Goal: Book appointment/travel/reservation

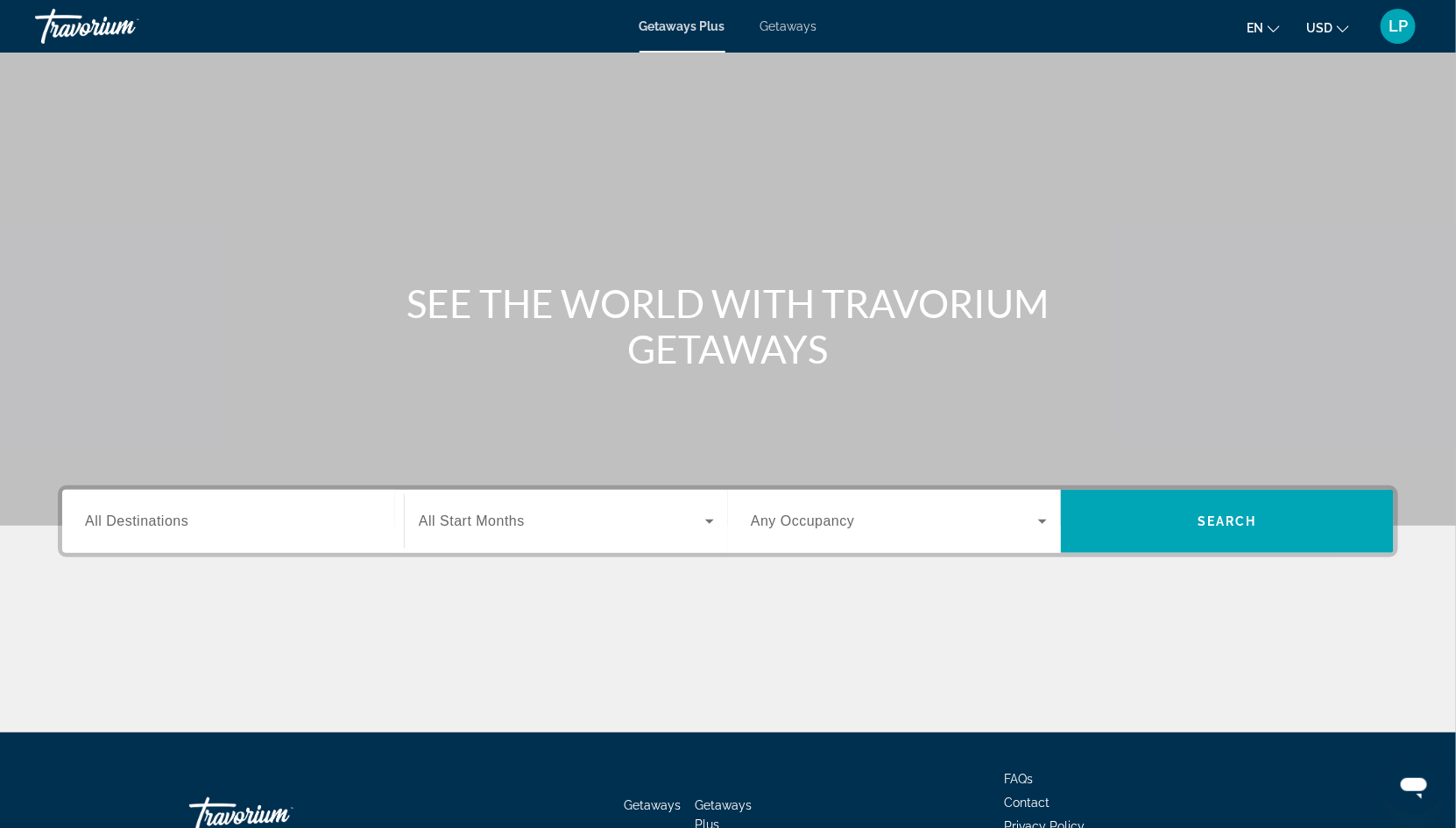
click at [782, 29] on span "Getaways" at bounding box center [788, 26] width 57 height 14
click at [122, 507] on div "Search widget" at bounding box center [233, 522] width 296 height 50
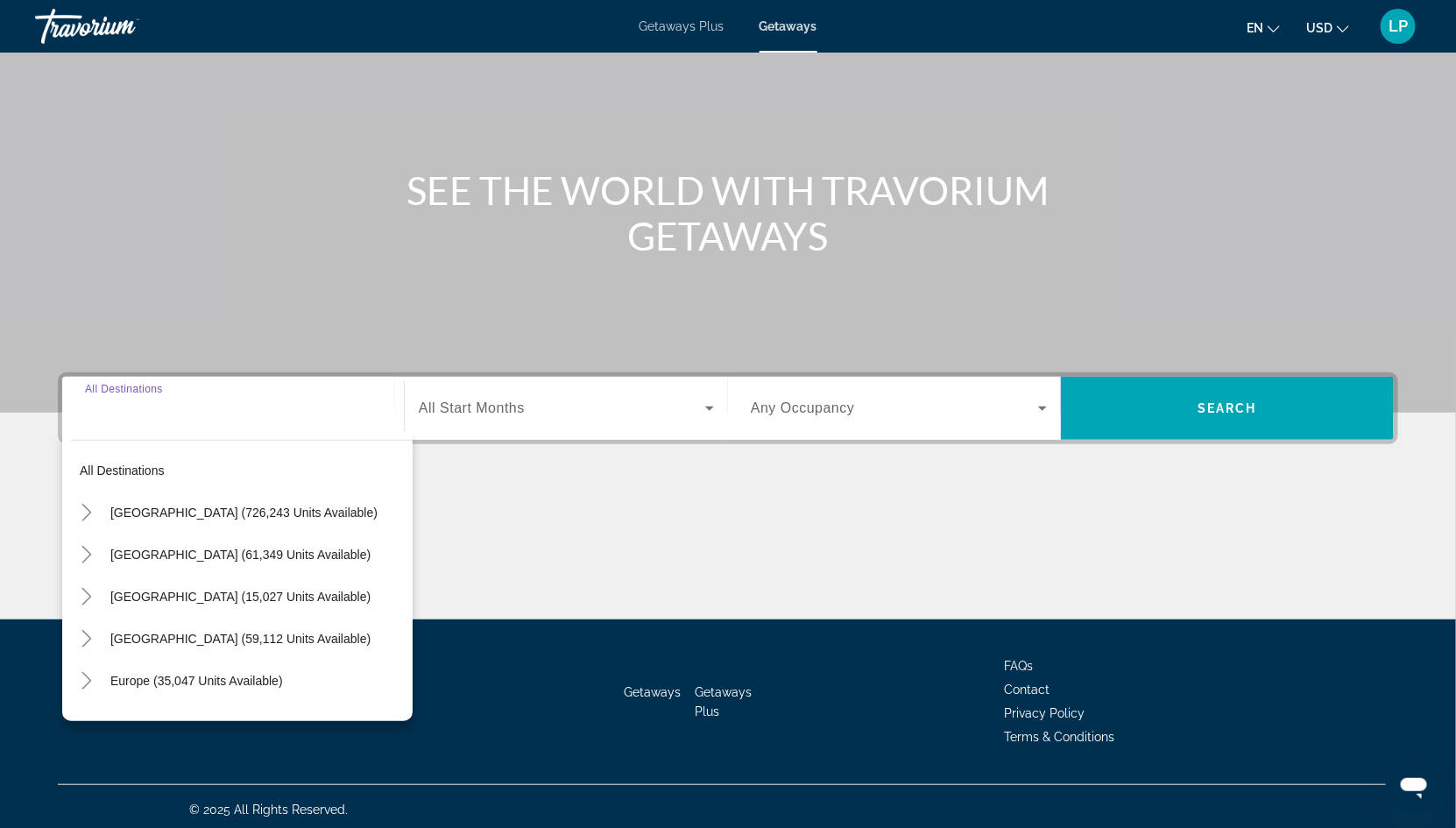
scroll to position [118, 0]
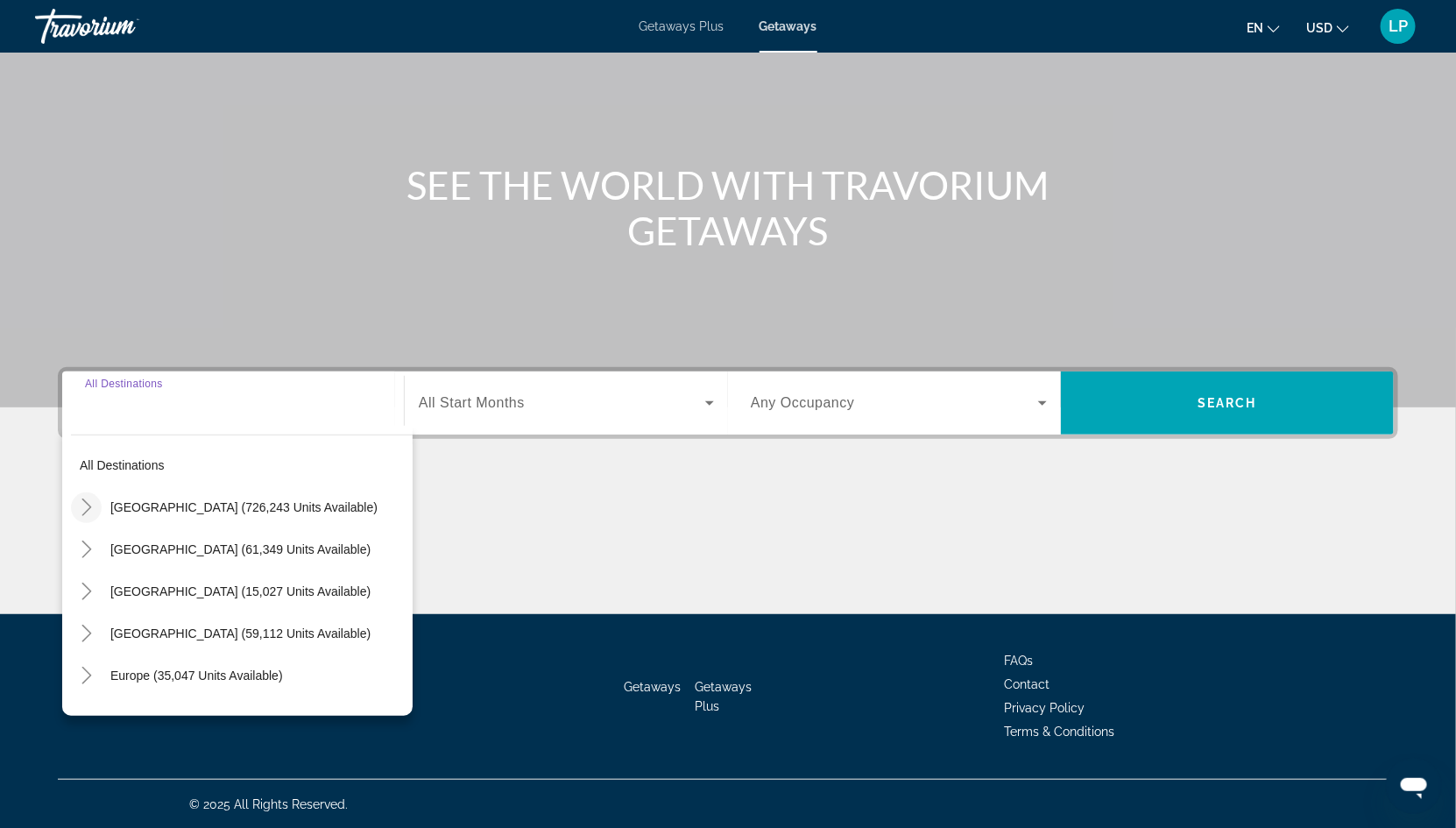
click at [87, 505] on icon "Toggle United States (726,243 units available)" at bounding box center [87, 507] width 18 height 18
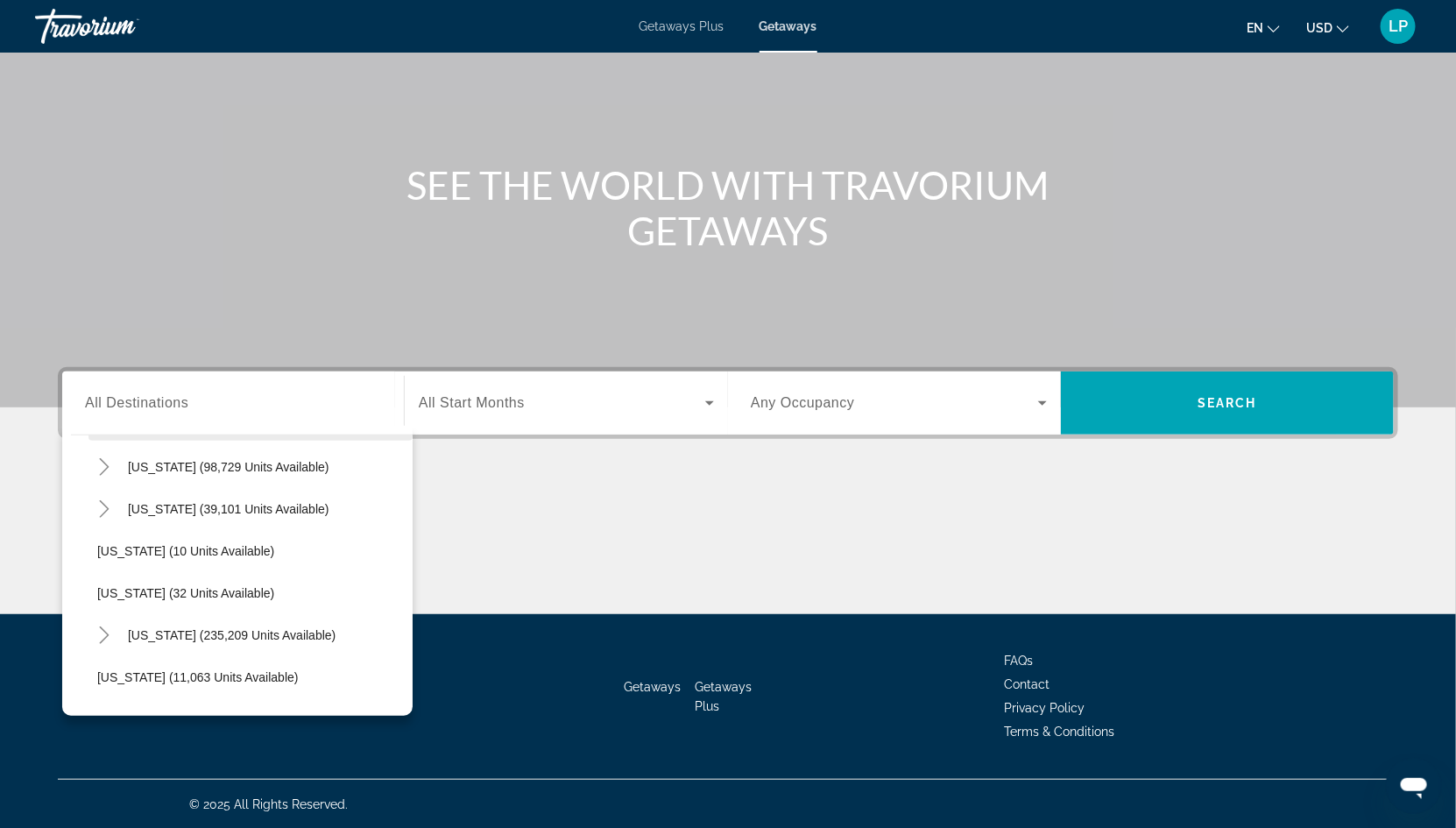
scroll to position [257, 0]
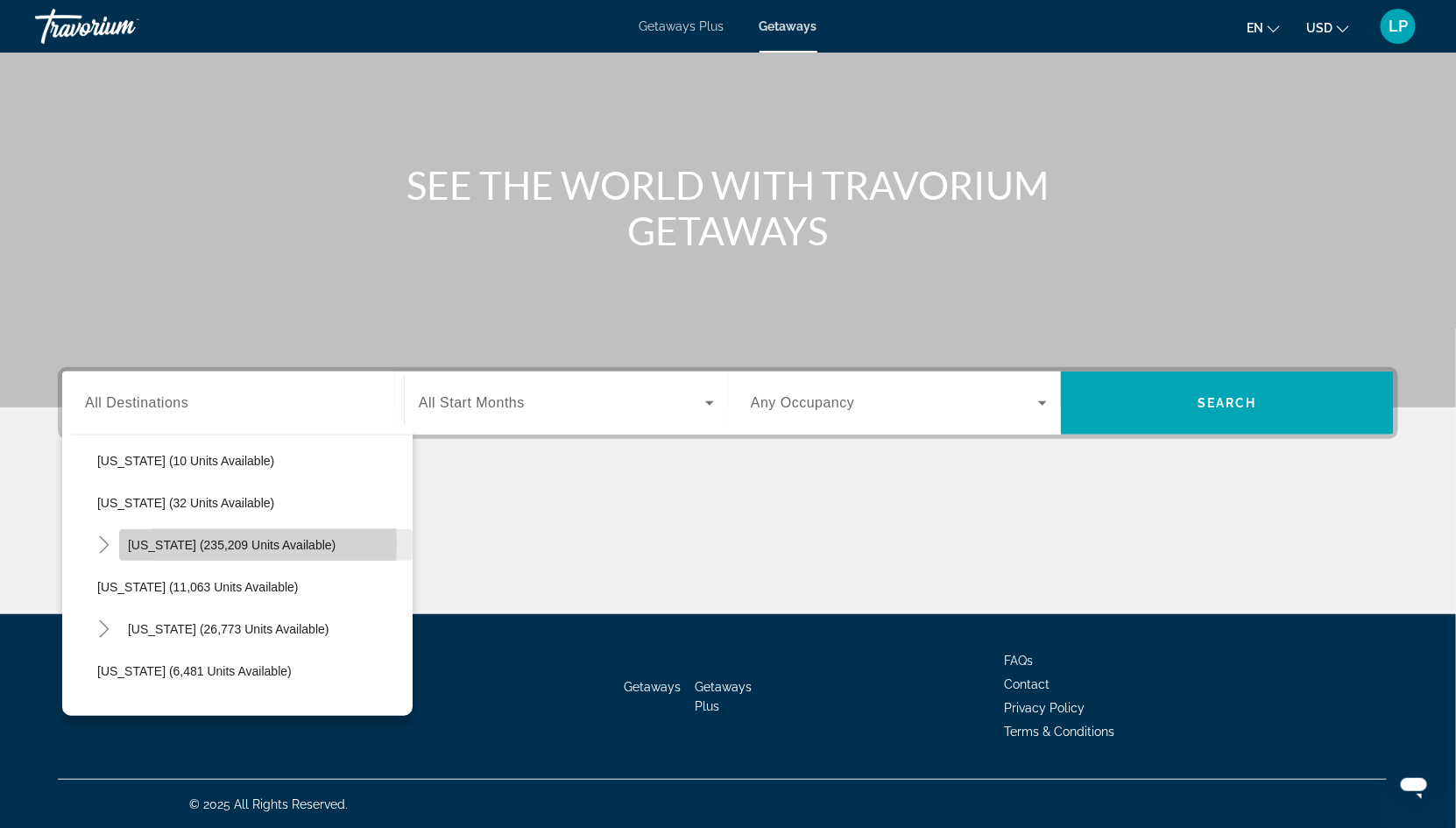
click at [163, 543] on span "[US_STATE] (235,209 units available)" at bounding box center [231, 544] width 207 height 14
type input "**********"
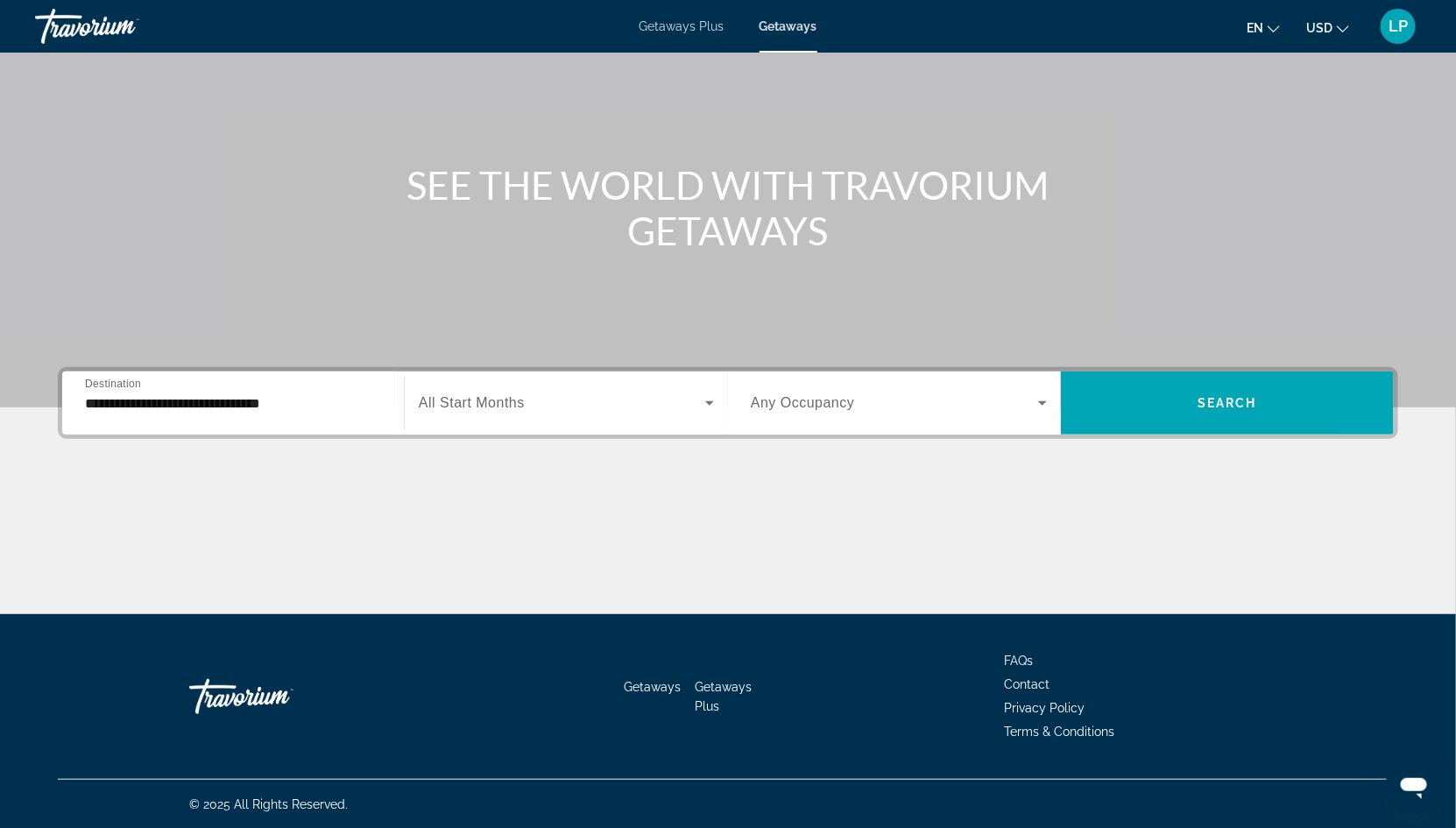
click at [488, 408] on span "All Start Months" at bounding box center [472, 403] width 106 height 15
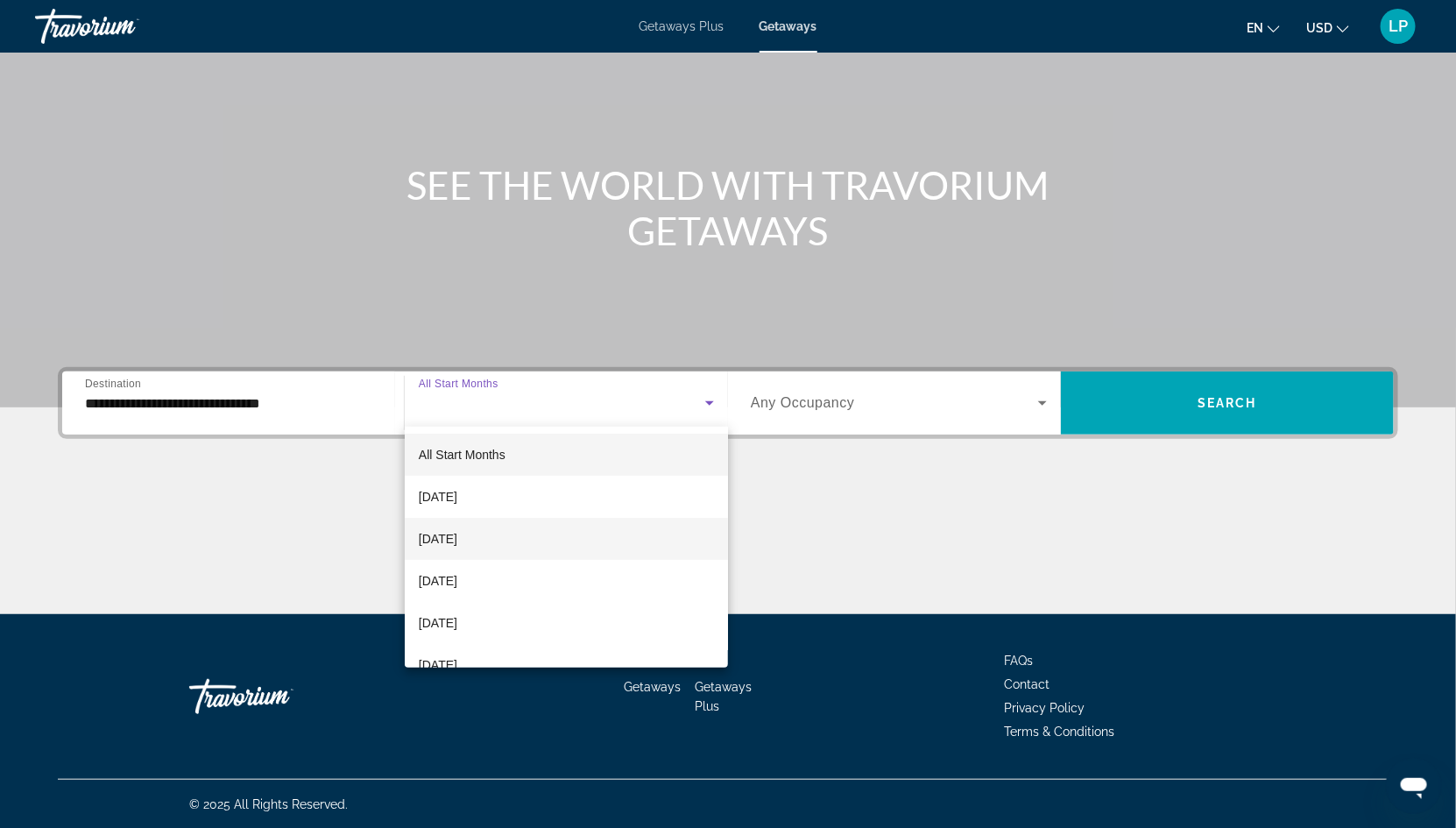
click at [456, 530] on span "[DATE]" at bounding box center [437, 539] width 38 height 21
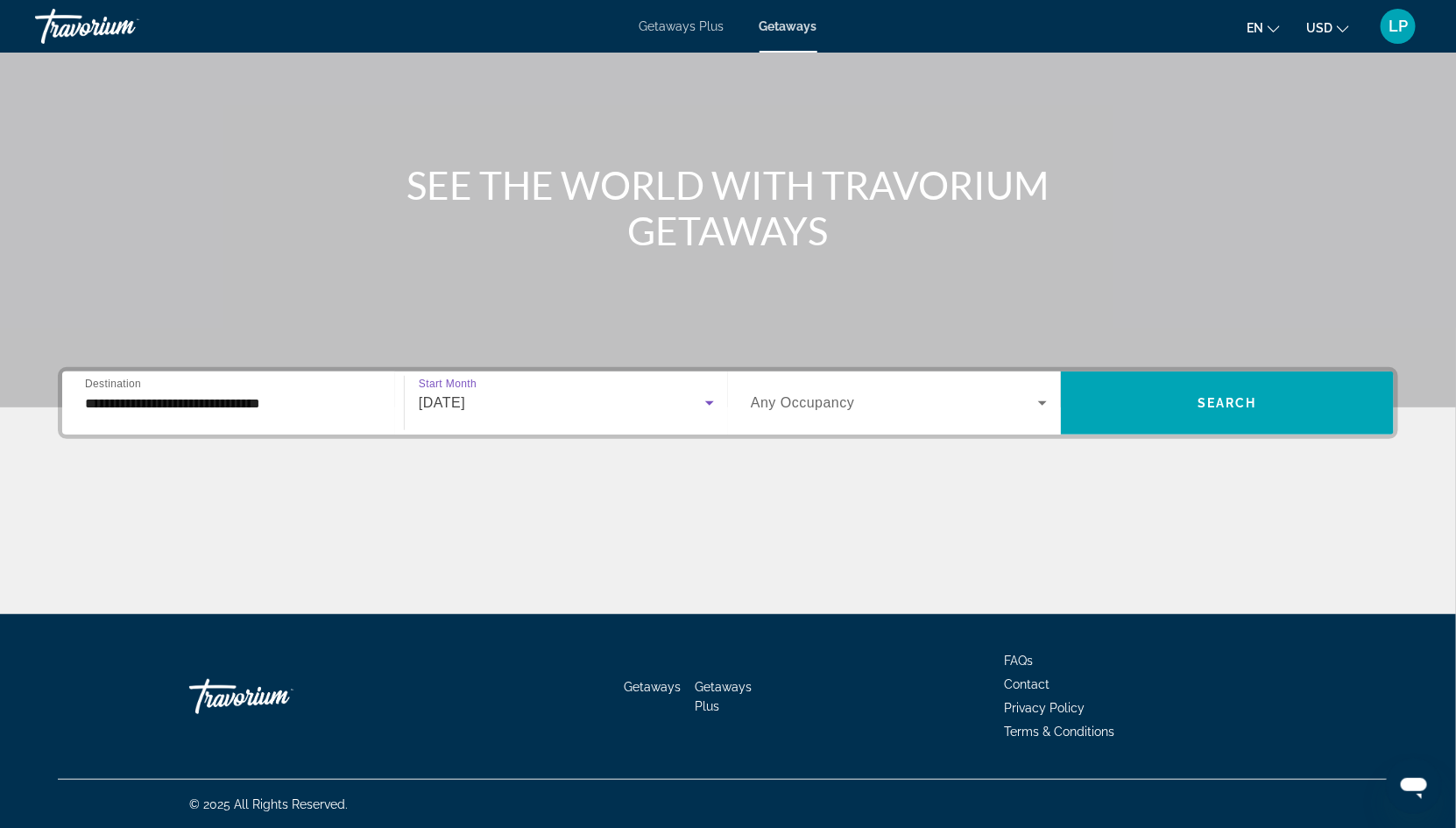
click at [1041, 396] on icon "Search widget" at bounding box center [1042, 403] width 21 height 21
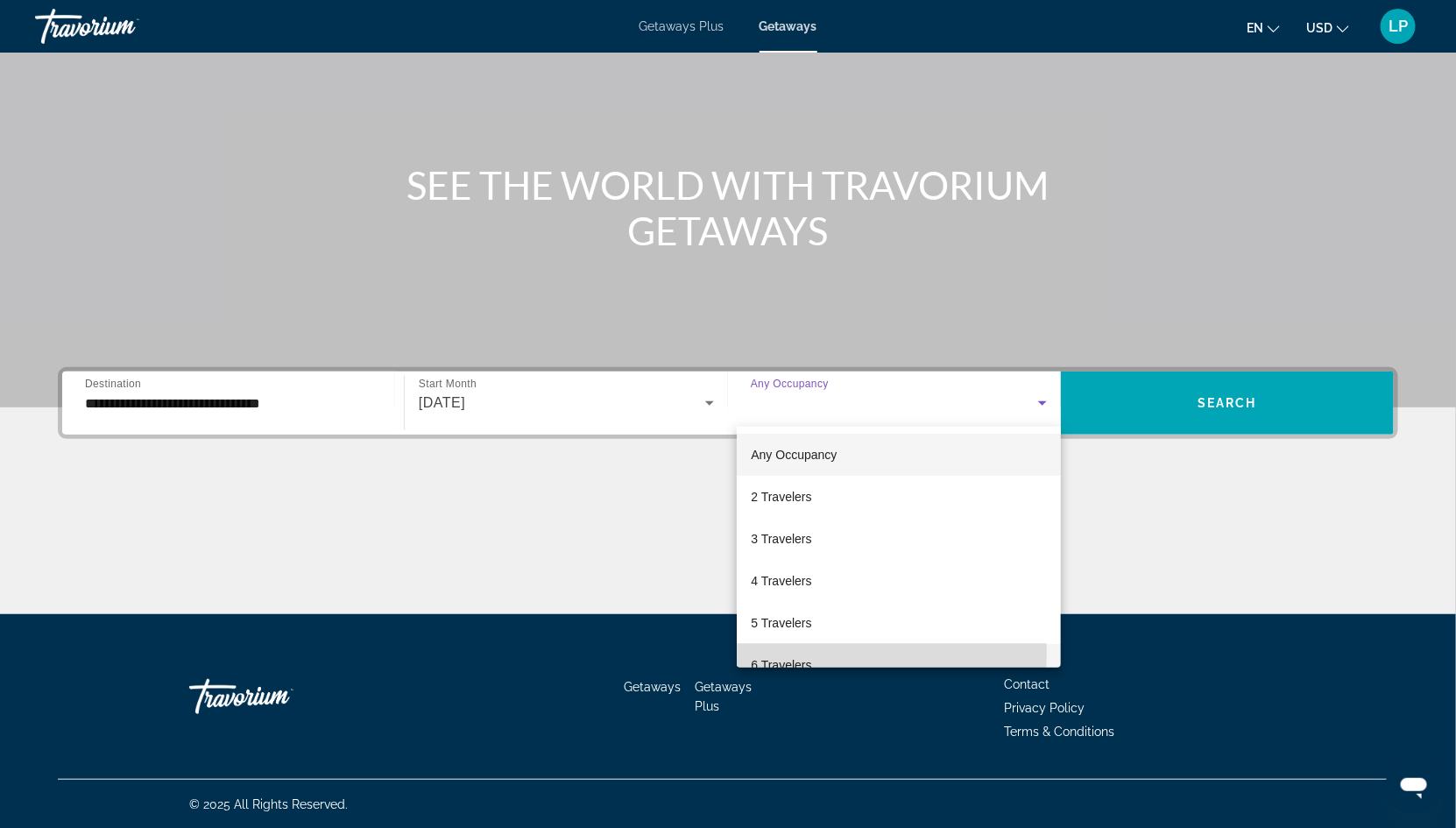
click at [801, 651] on mat-option "6 Travelers" at bounding box center [899, 664] width 324 height 42
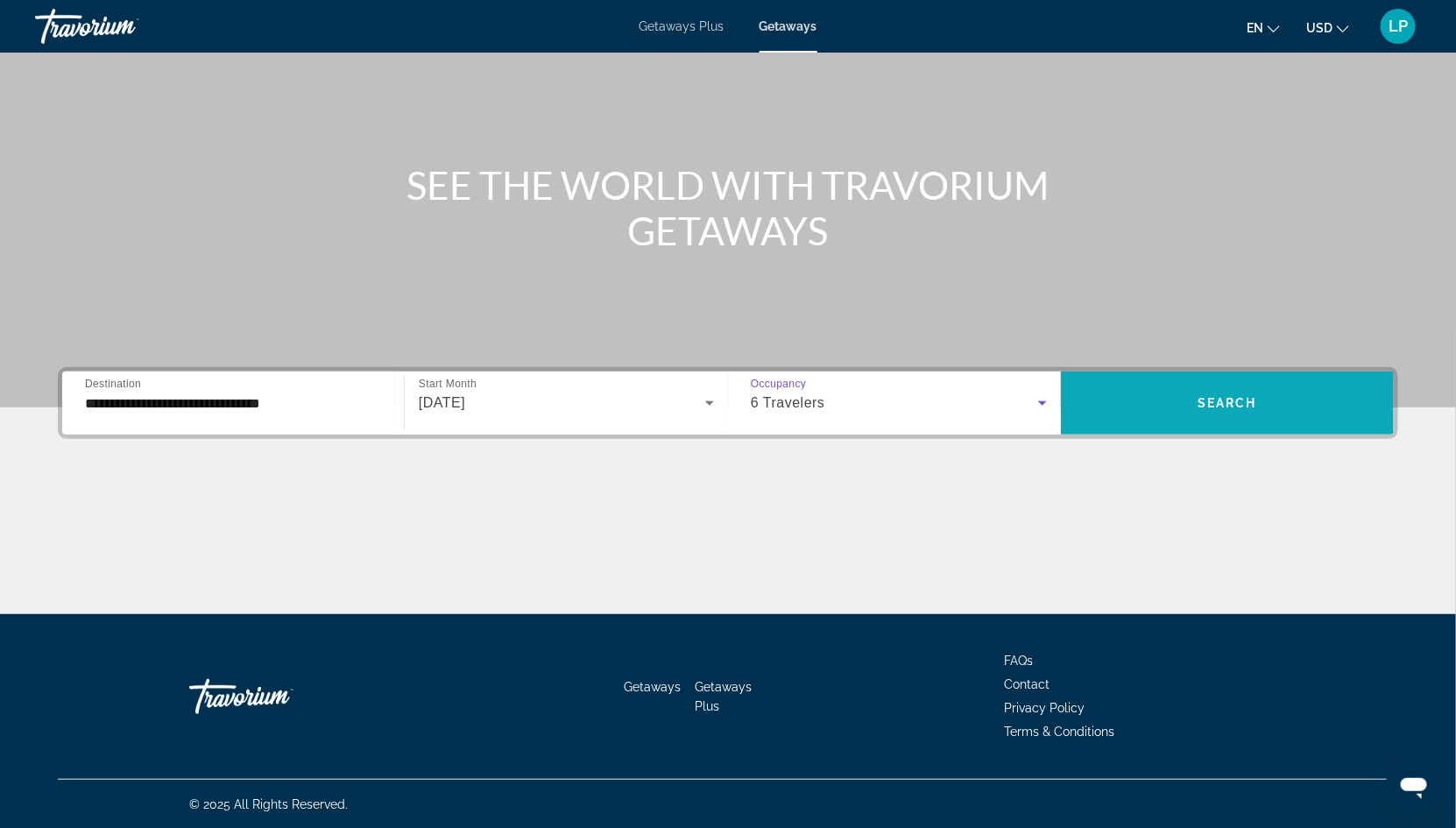
click at [1195, 408] on span "Search widget" at bounding box center [1227, 402] width 333 height 42
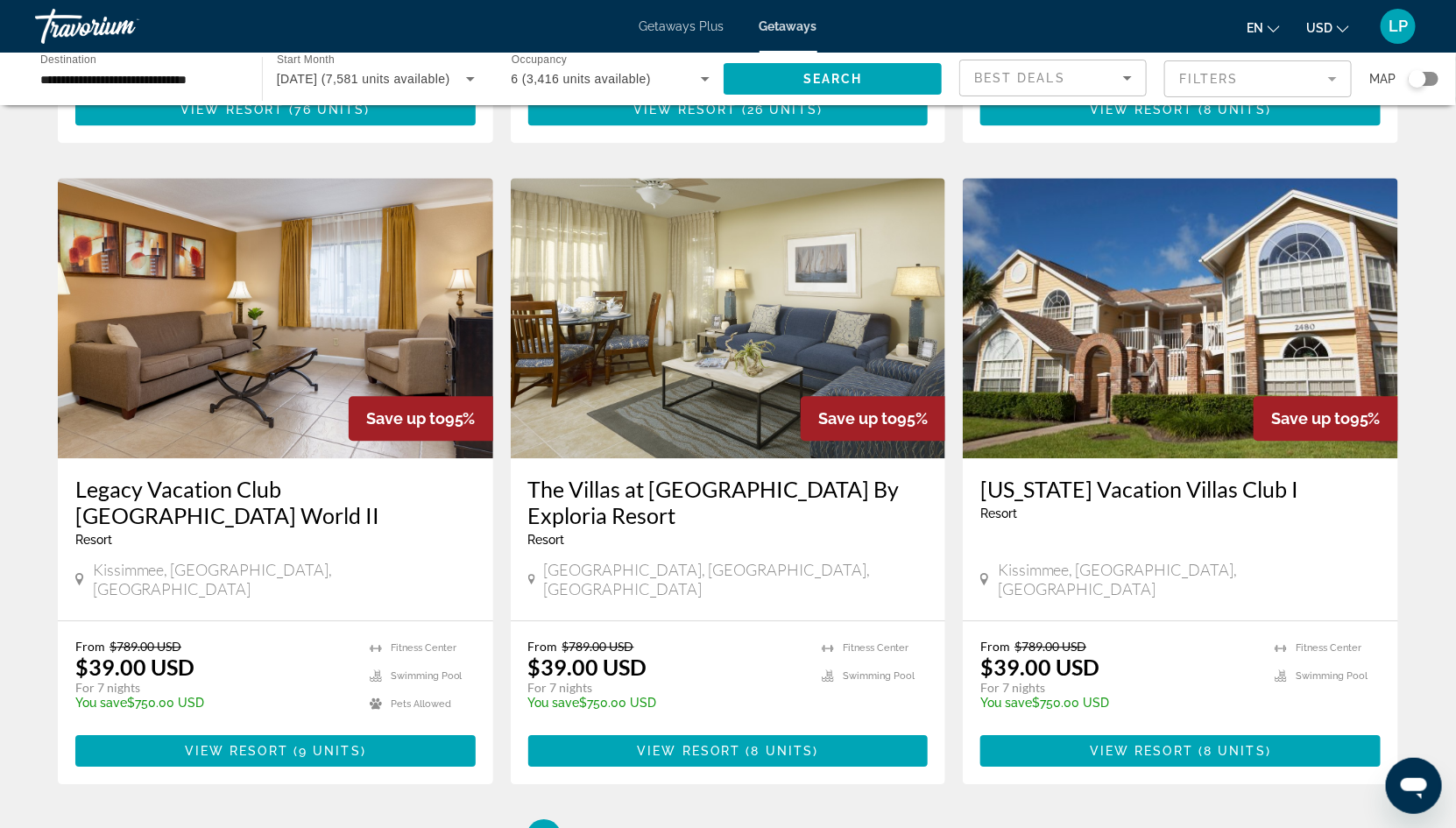
scroll to position [1859, 0]
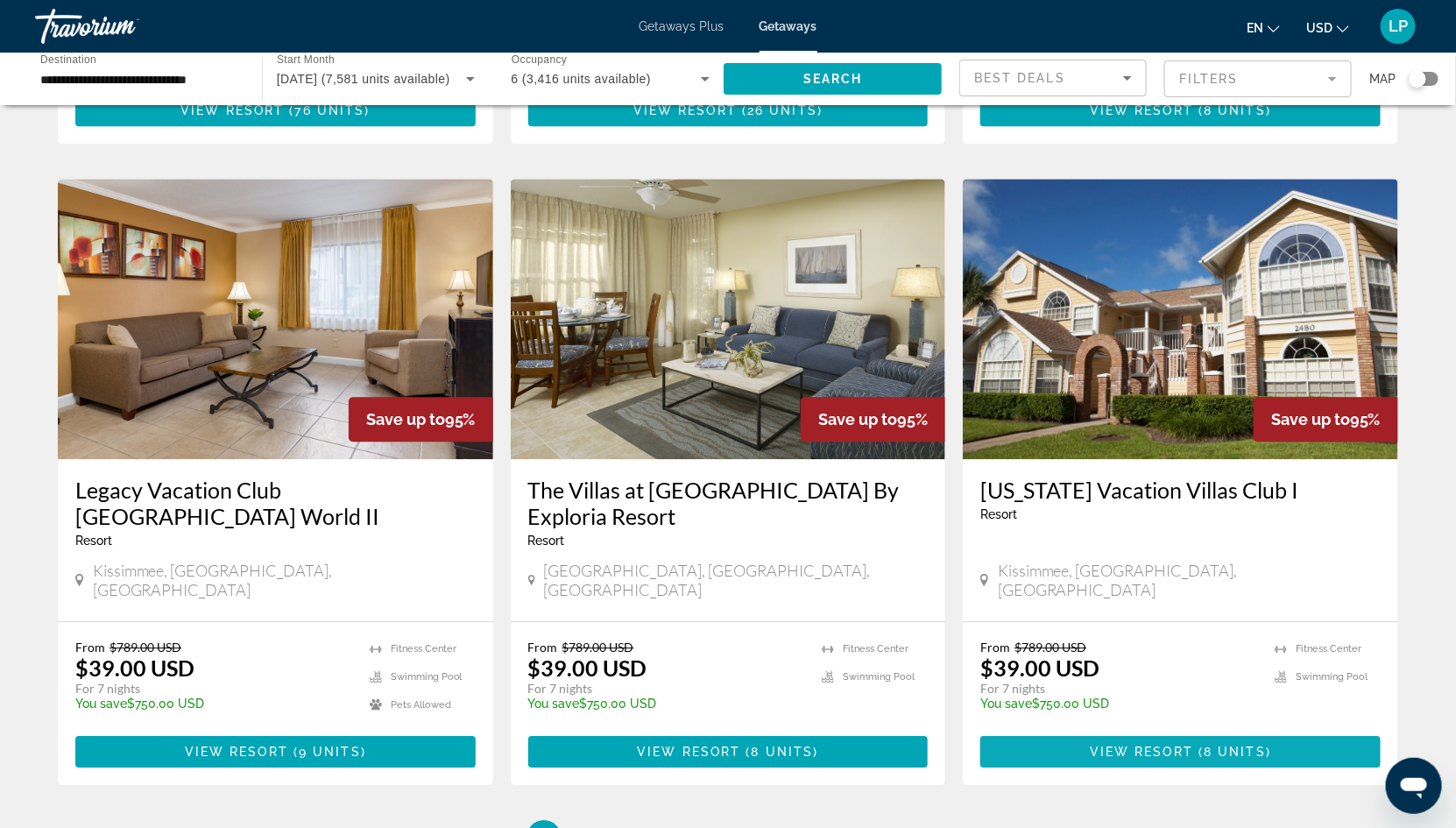
click at [1090, 730] on span "Main content" at bounding box center [1180, 751] width 400 height 42
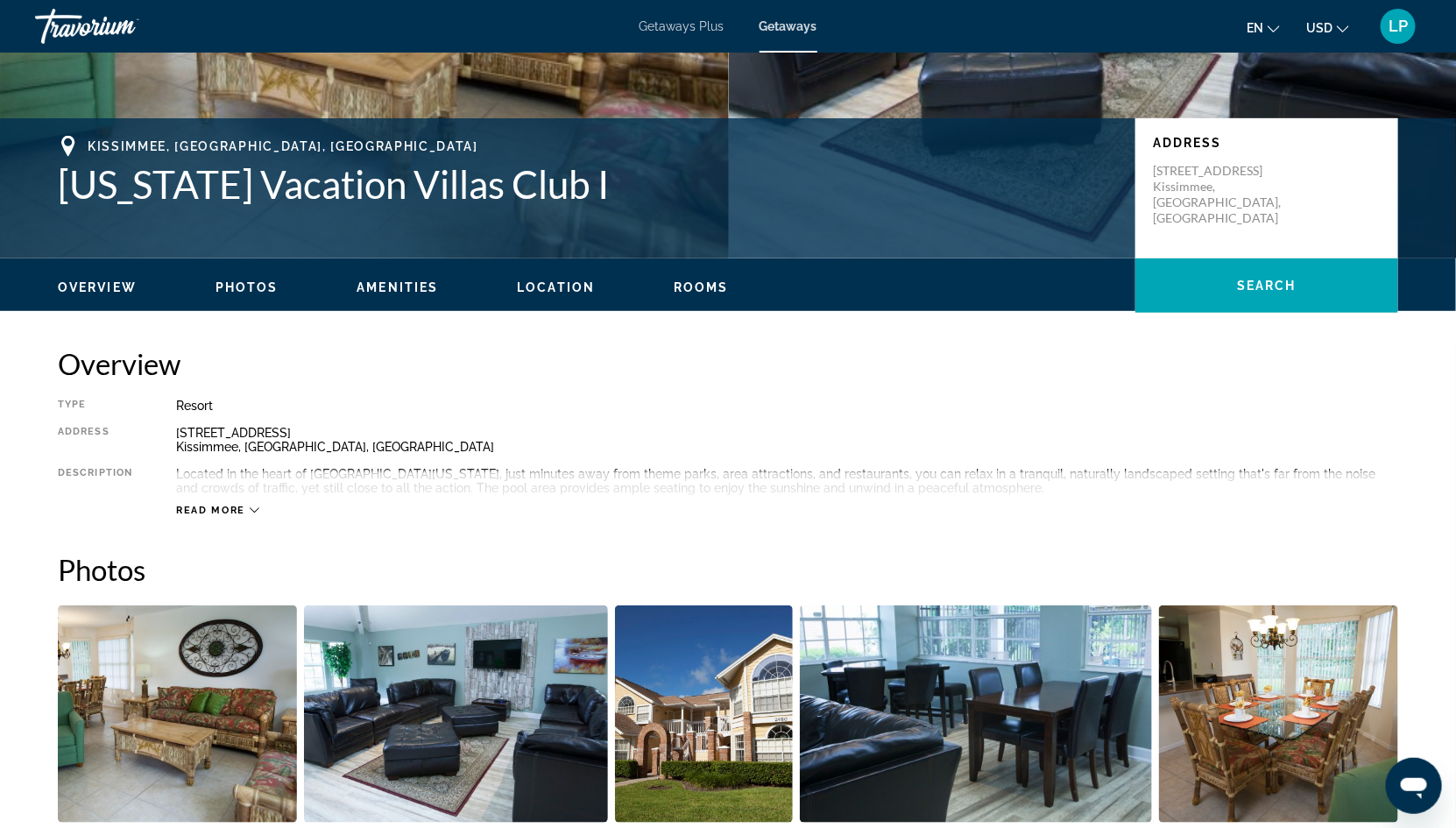
click at [218, 289] on span "Photos" at bounding box center [247, 287] width 63 height 14
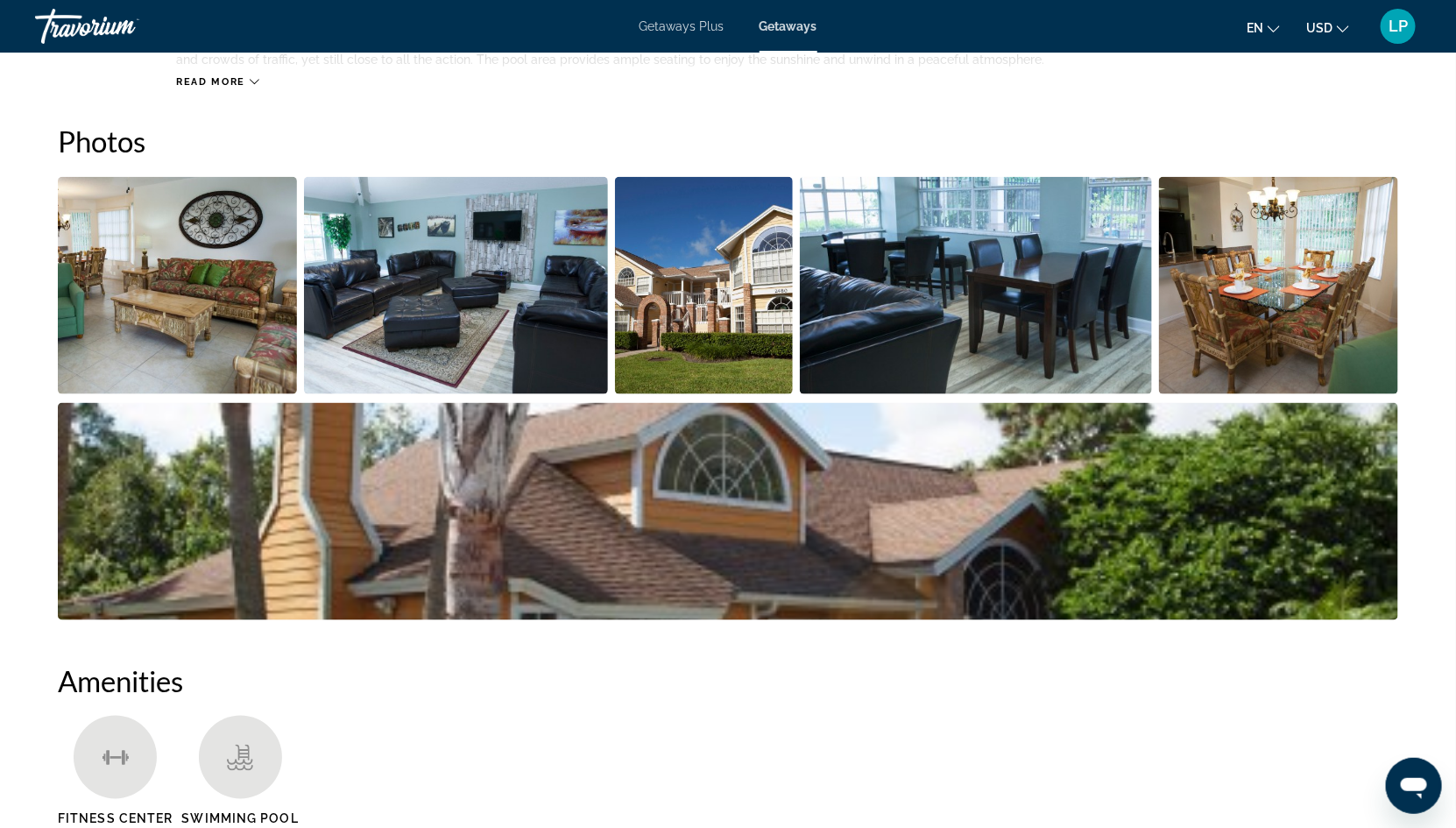
scroll to position [767, 0]
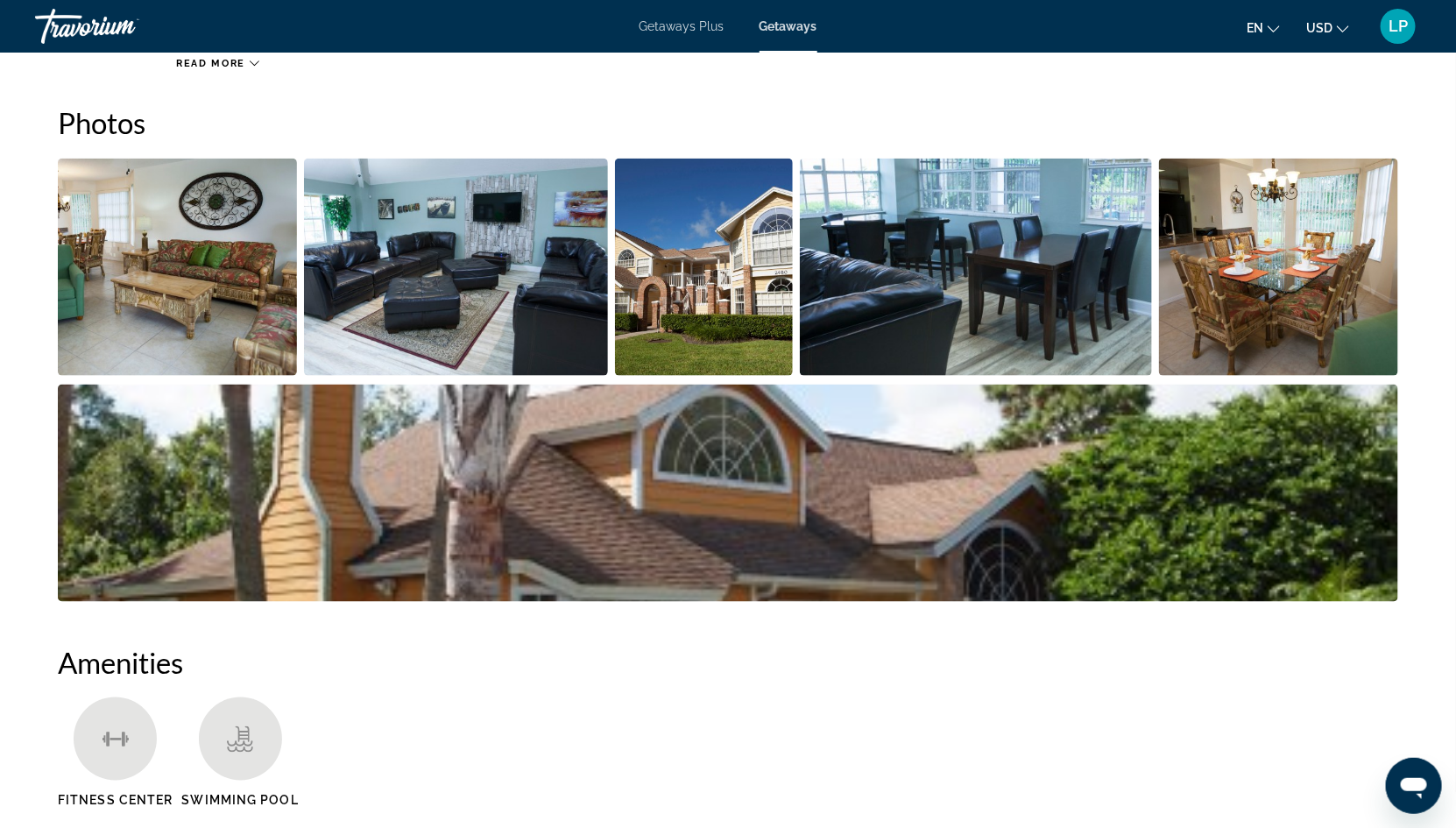
click at [279, 303] on img "Open full-screen image slider" at bounding box center [177, 266] width 239 height 217
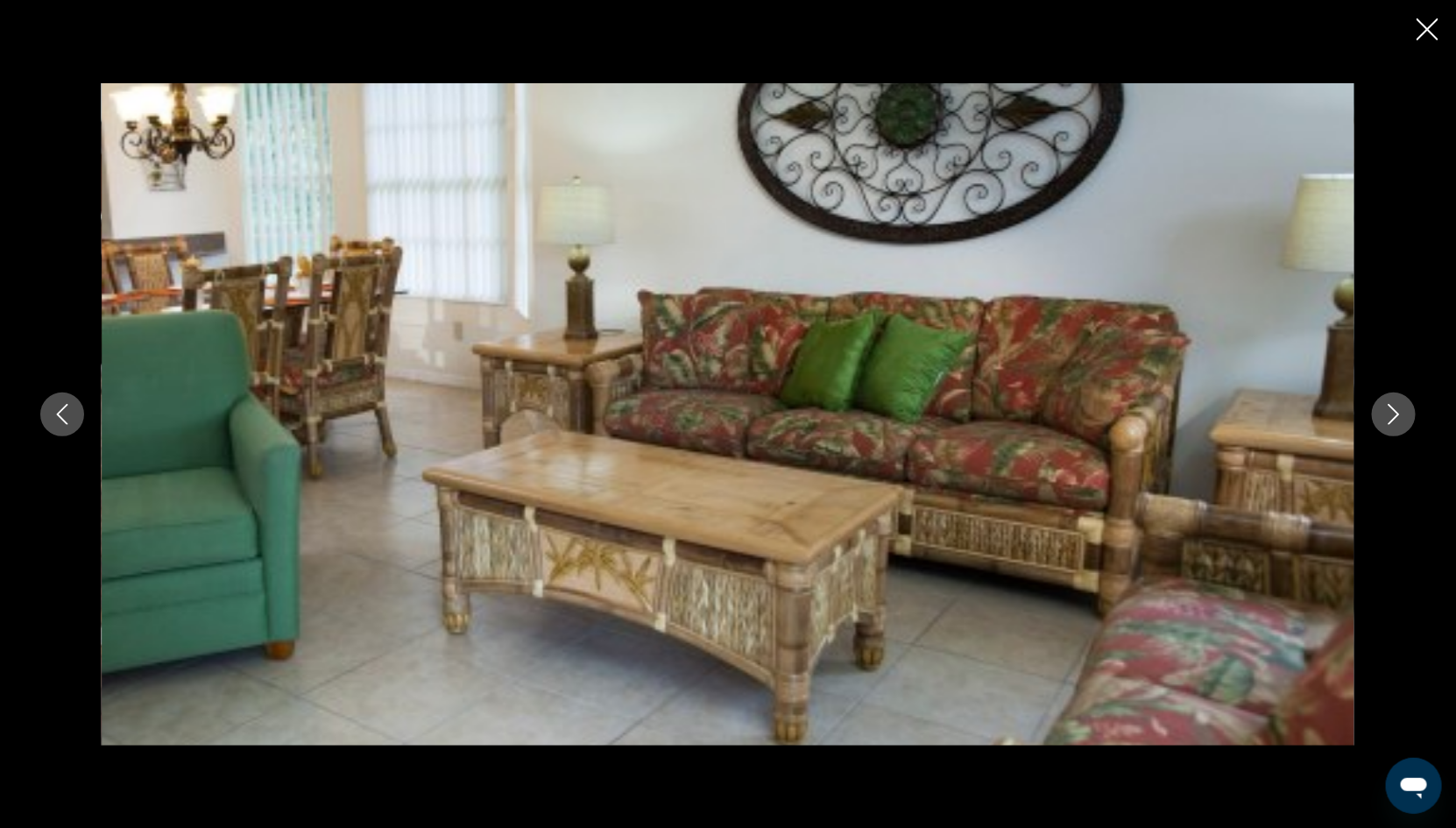
click at [1393, 415] on icon "Next image" at bounding box center [1394, 414] width 21 height 21
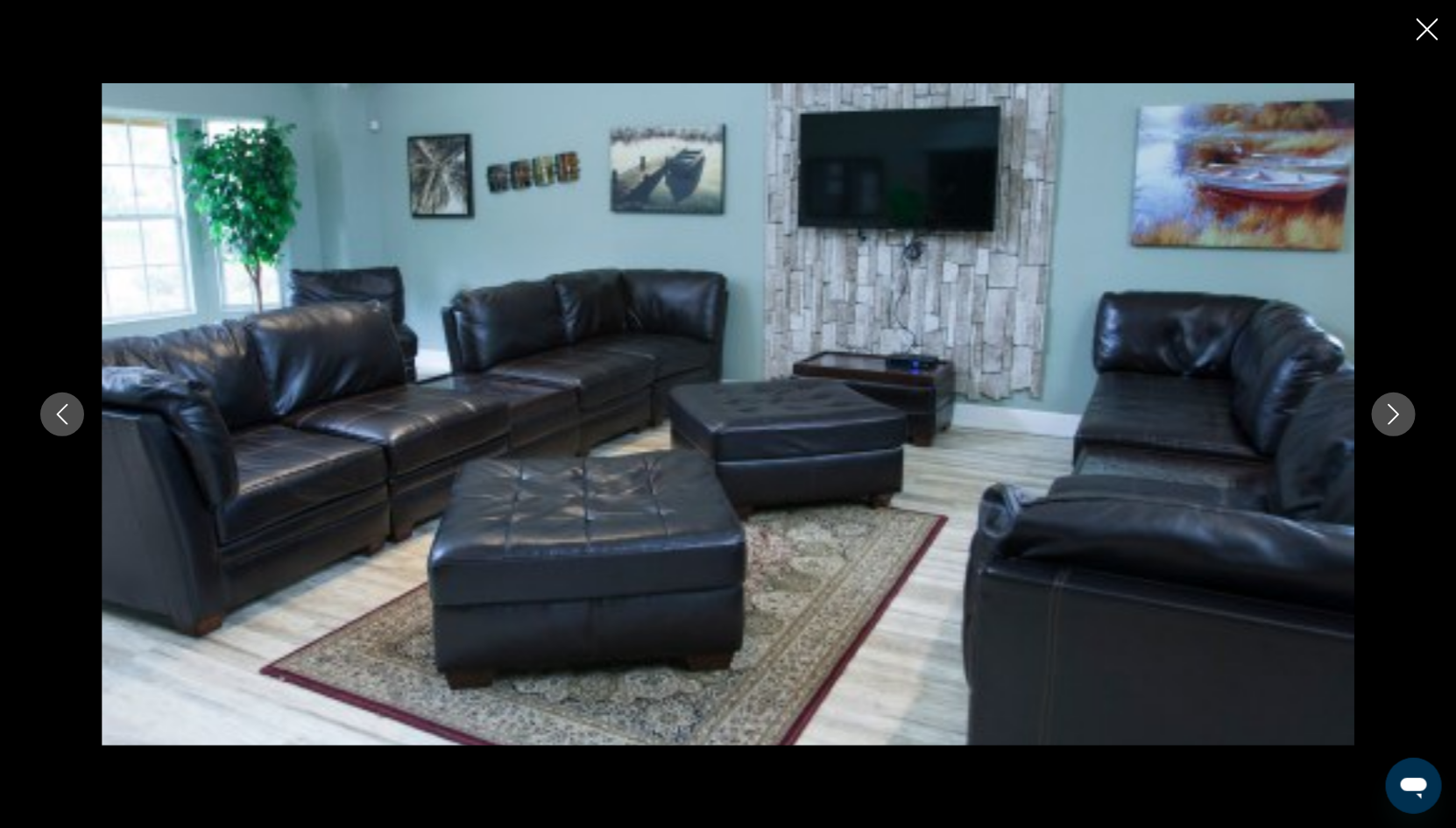
click at [1393, 415] on icon "Next image" at bounding box center [1394, 414] width 21 height 21
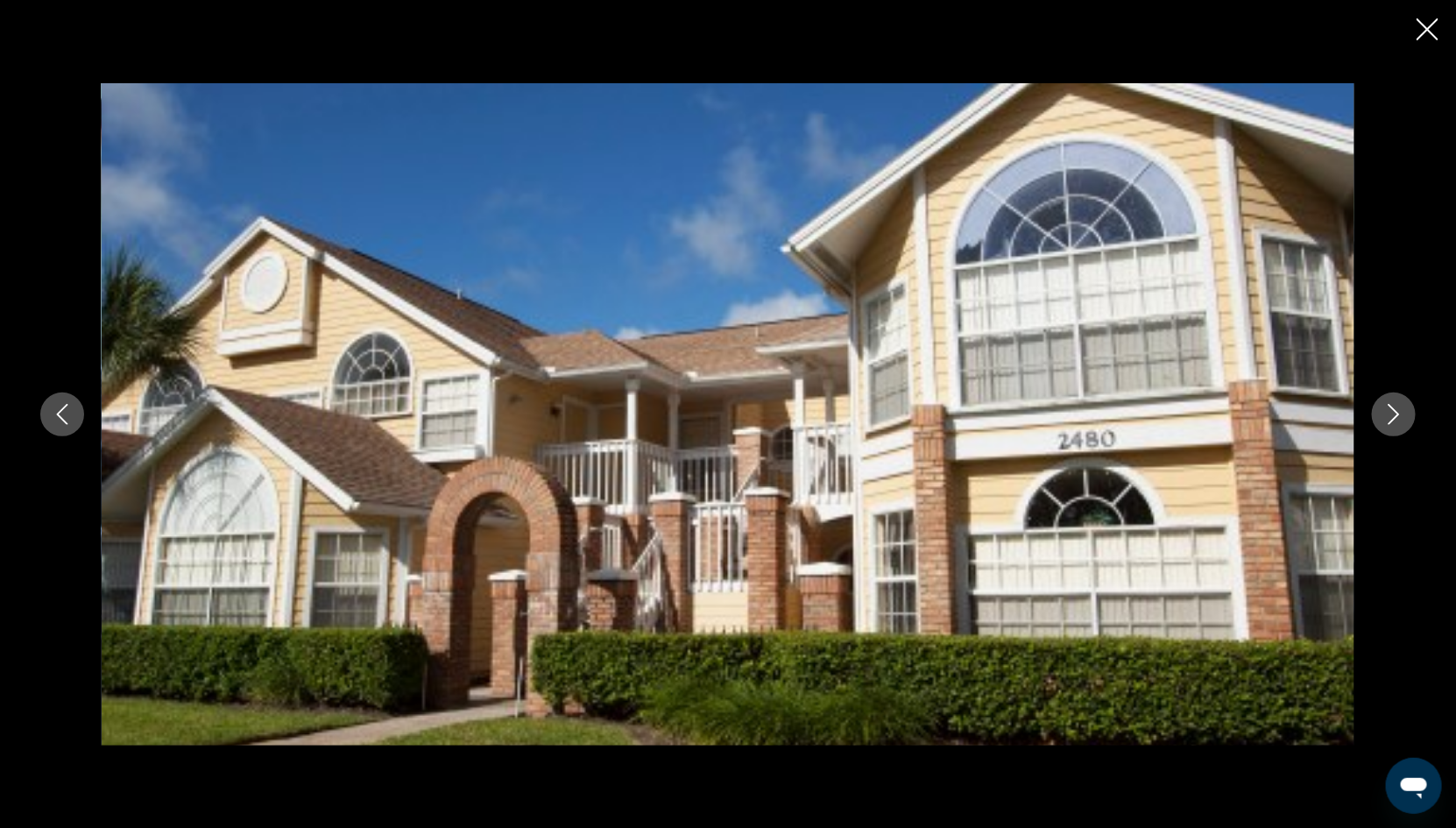
click at [1393, 416] on icon "Next image" at bounding box center [1394, 414] width 21 height 21
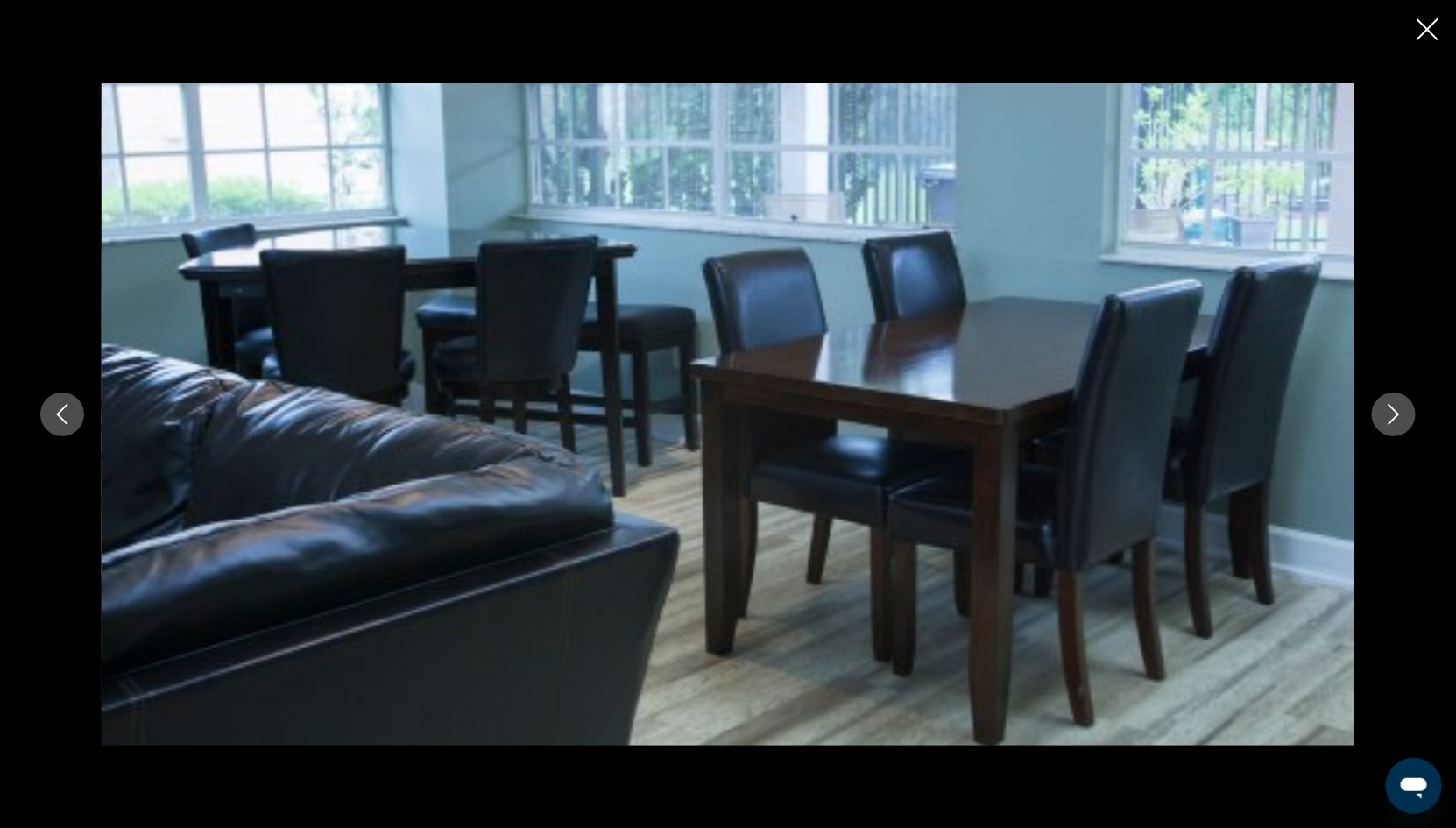
click at [1393, 416] on icon "Next image" at bounding box center [1394, 414] width 21 height 21
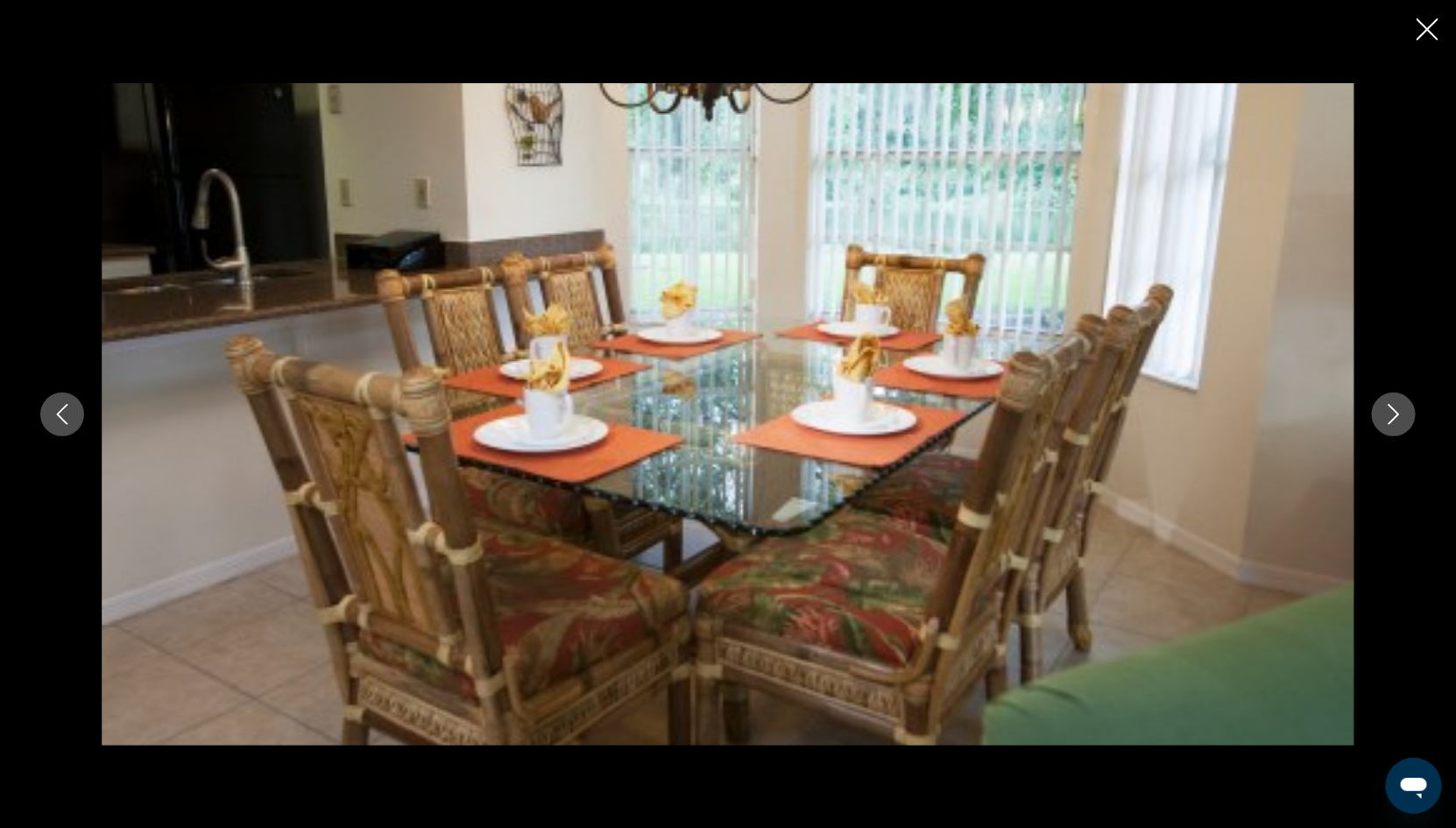
click at [1395, 411] on icon "Next image" at bounding box center [1394, 414] width 21 height 21
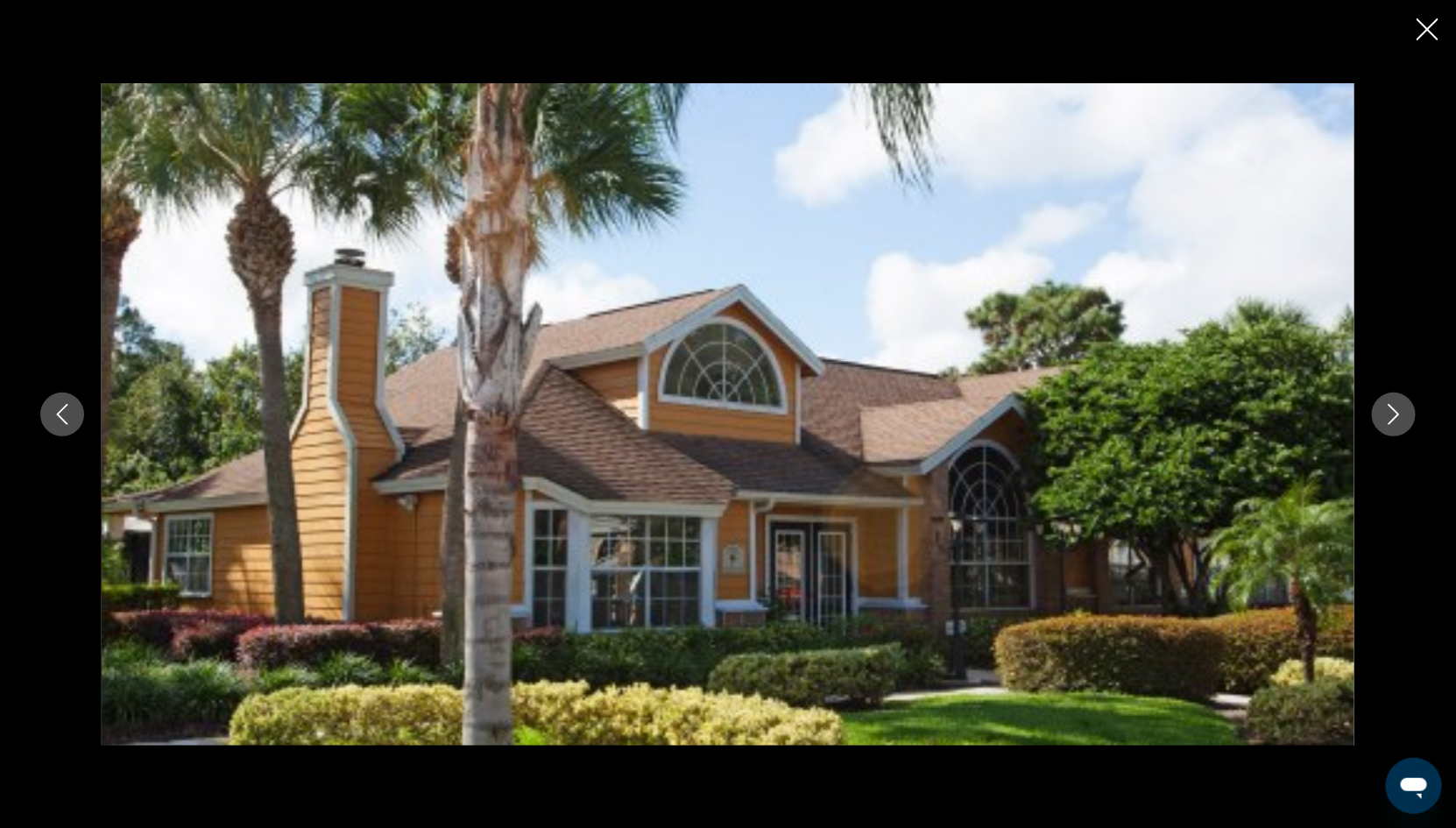
click at [1395, 411] on icon "Next image" at bounding box center [1394, 414] width 21 height 21
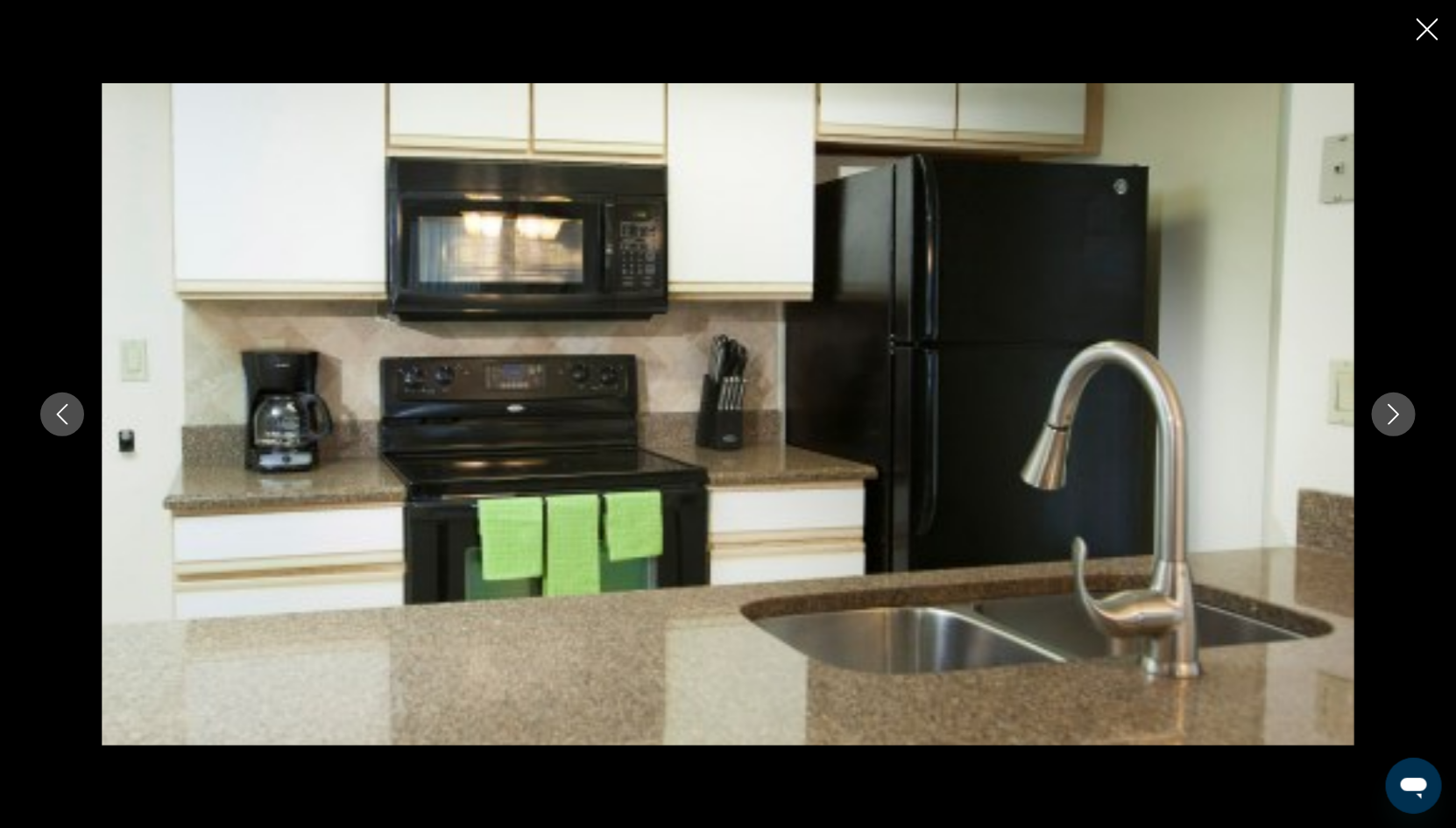
click at [1395, 411] on icon "Next image" at bounding box center [1394, 414] width 21 height 21
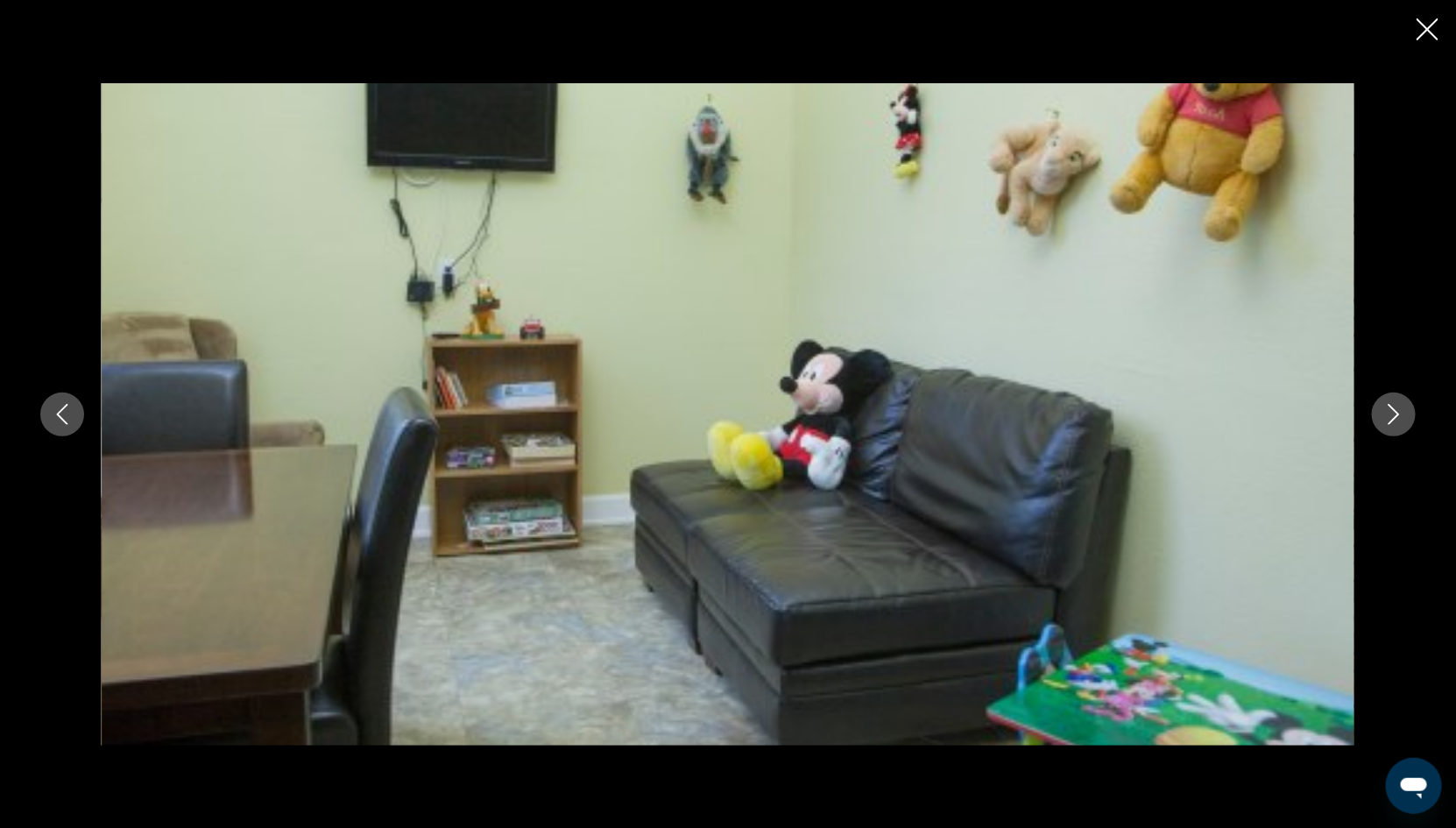
click at [1394, 410] on icon "Next image" at bounding box center [1394, 414] width 11 height 21
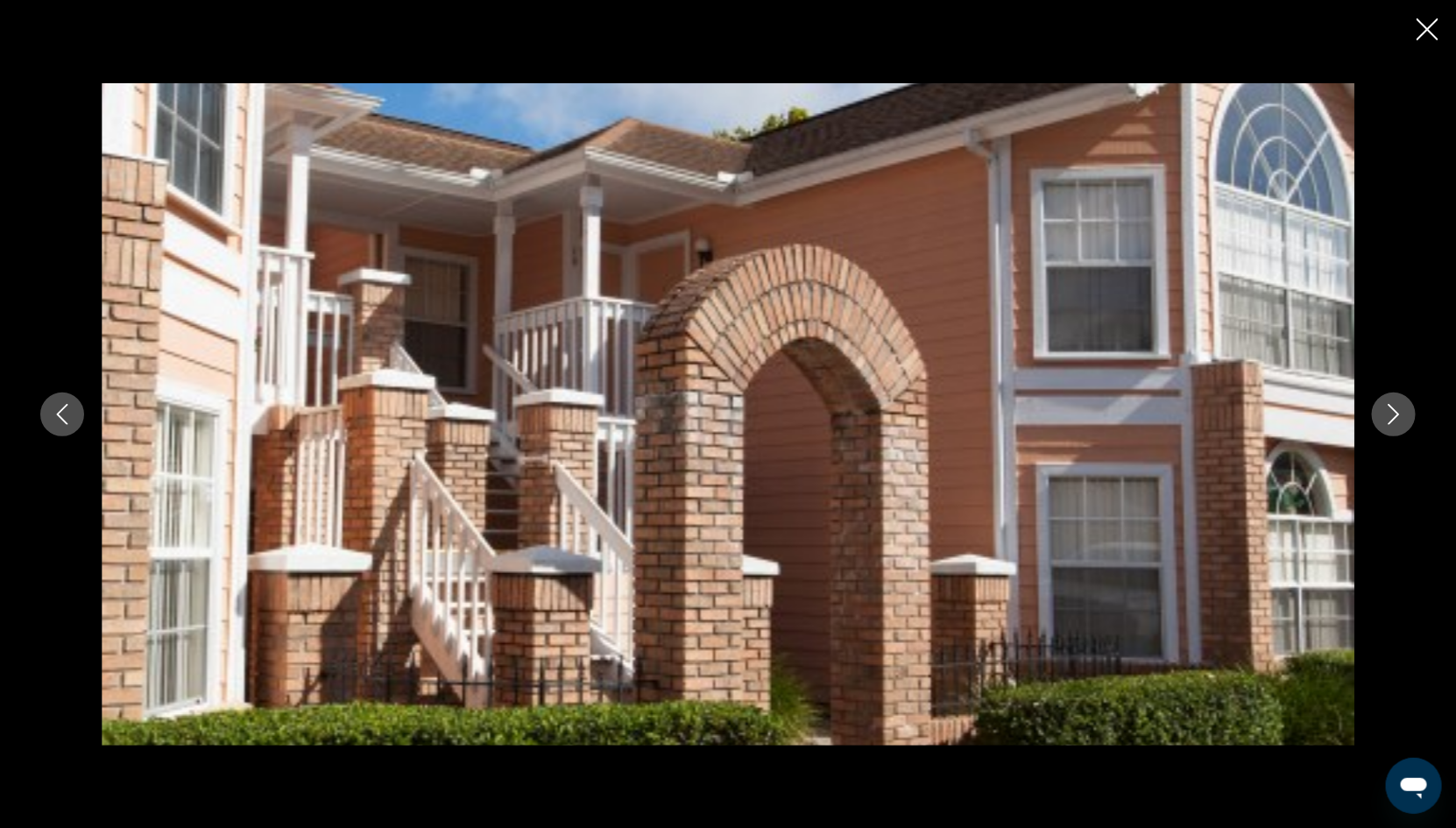
click at [1394, 410] on icon "Next image" at bounding box center [1394, 414] width 11 height 21
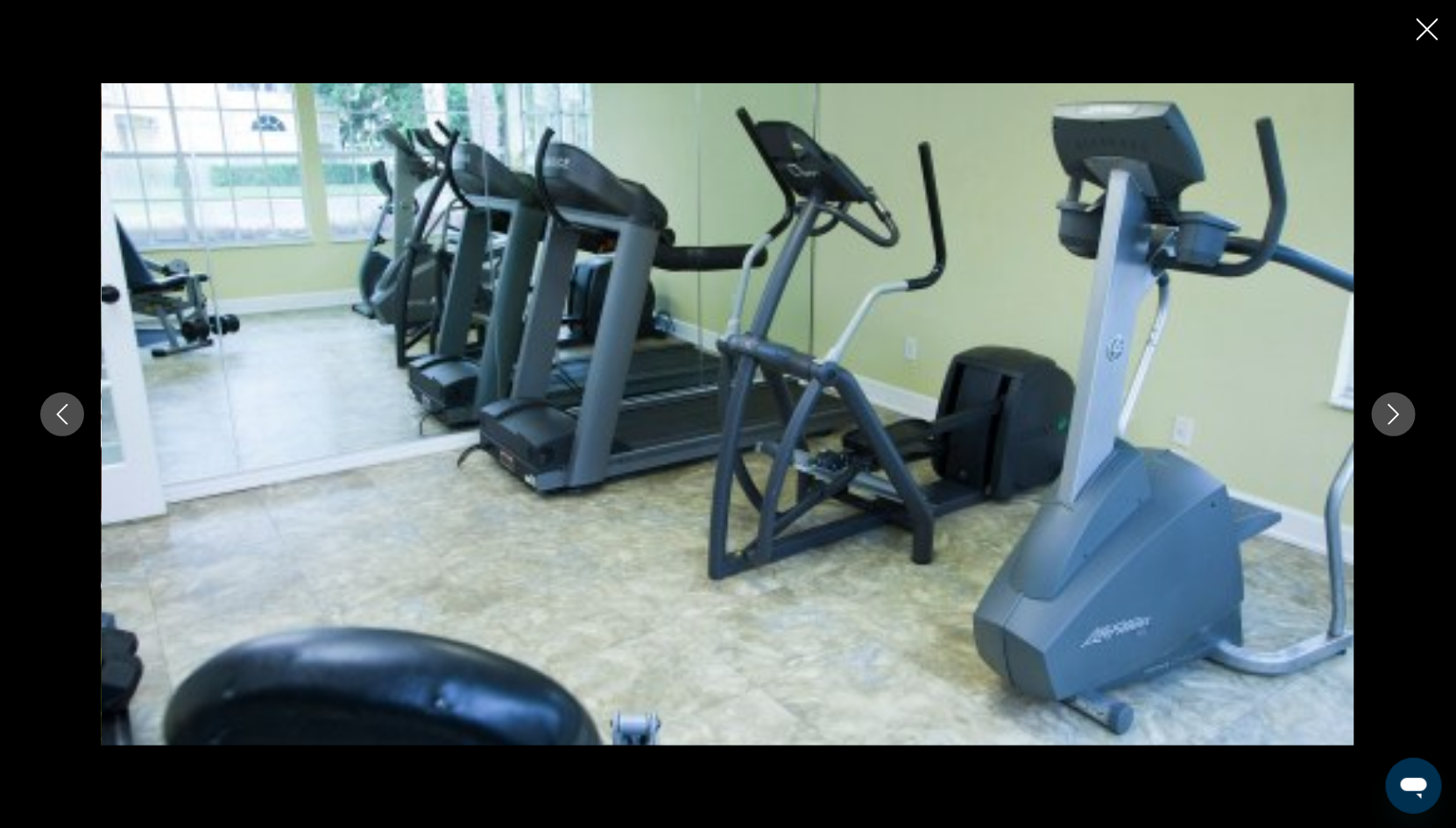
click at [1394, 410] on icon "Next image" at bounding box center [1394, 414] width 11 height 21
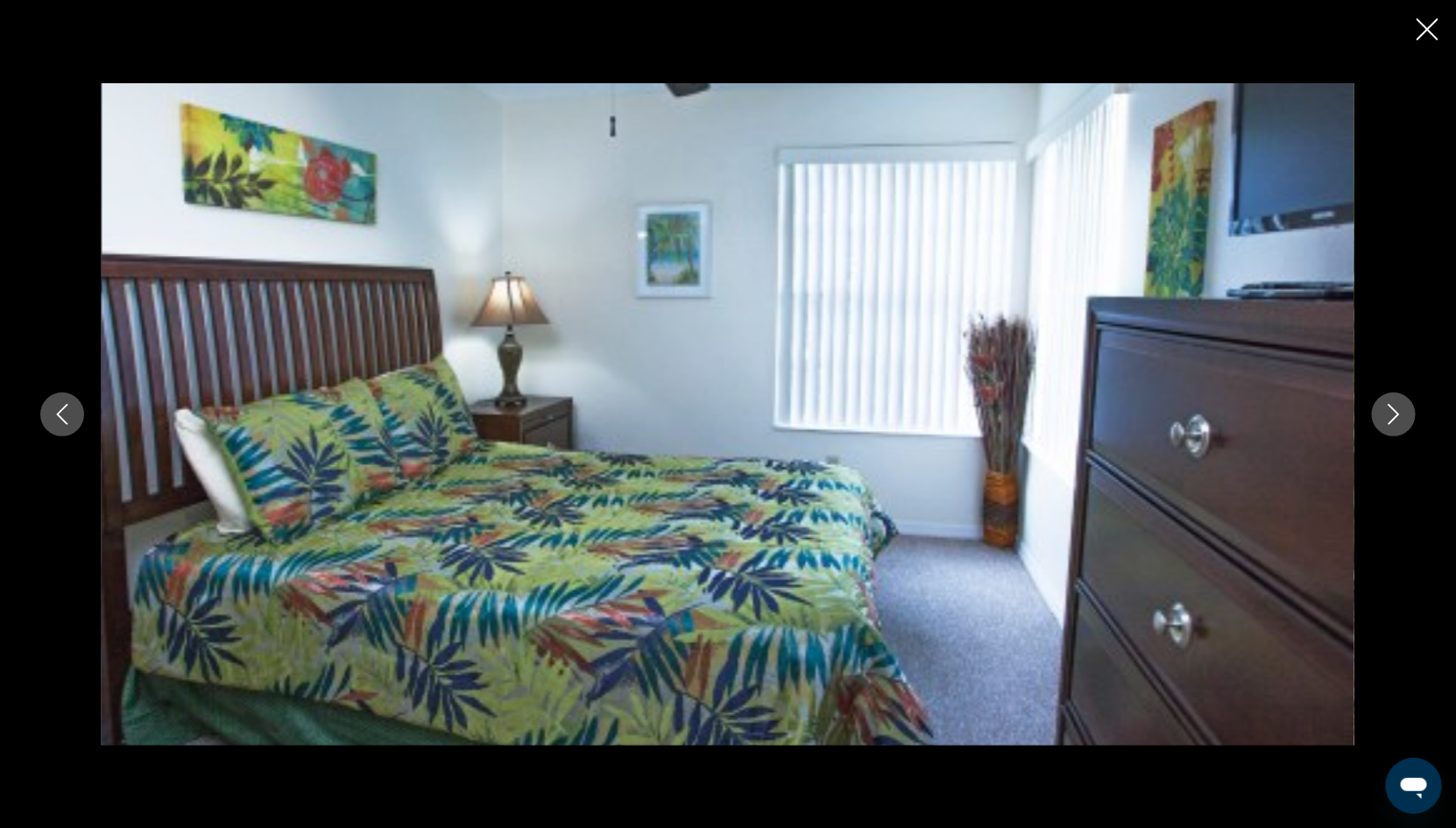
click at [1394, 410] on icon "Next image" at bounding box center [1394, 414] width 11 height 21
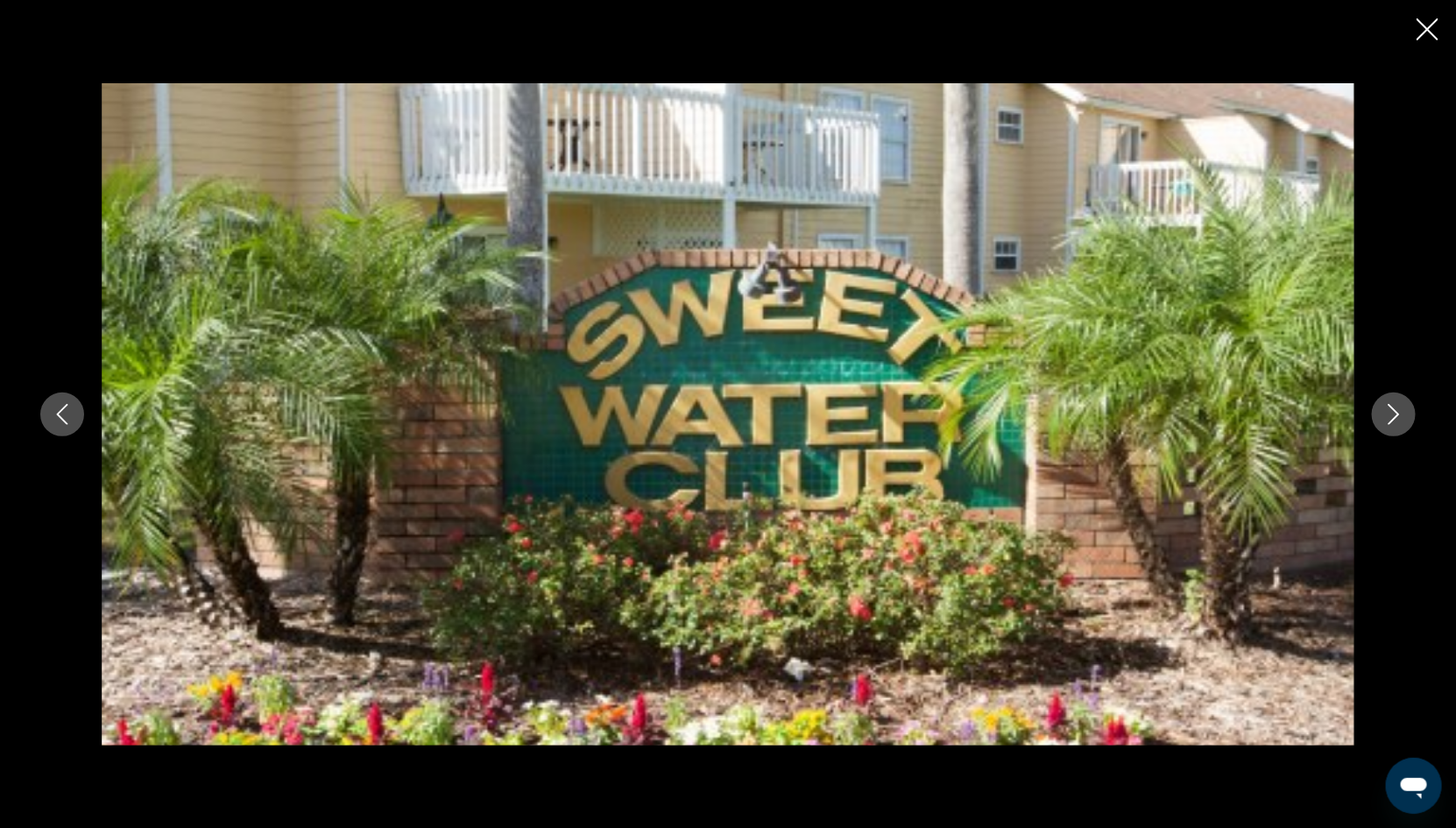
click at [1428, 46] on div "prev next" at bounding box center [728, 414] width 1456 height 828
click at [1410, 10] on div "prev next" at bounding box center [728, 414] width 1456 height 828
click at [1423, 20] on icon "Close slideshow" at bounding box center [1427, 30] width 22 height 22
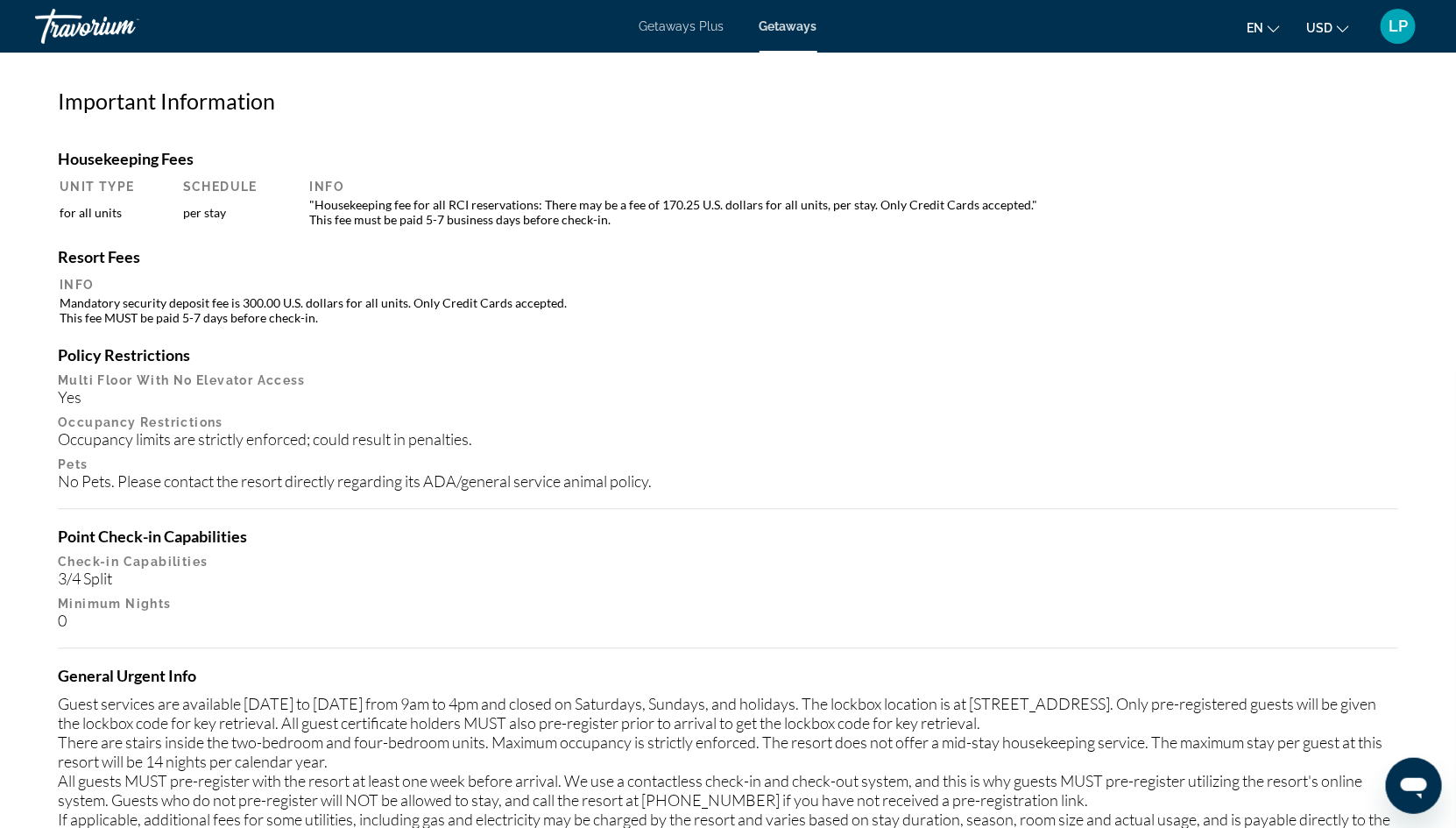
scroll to position [1658, 0]
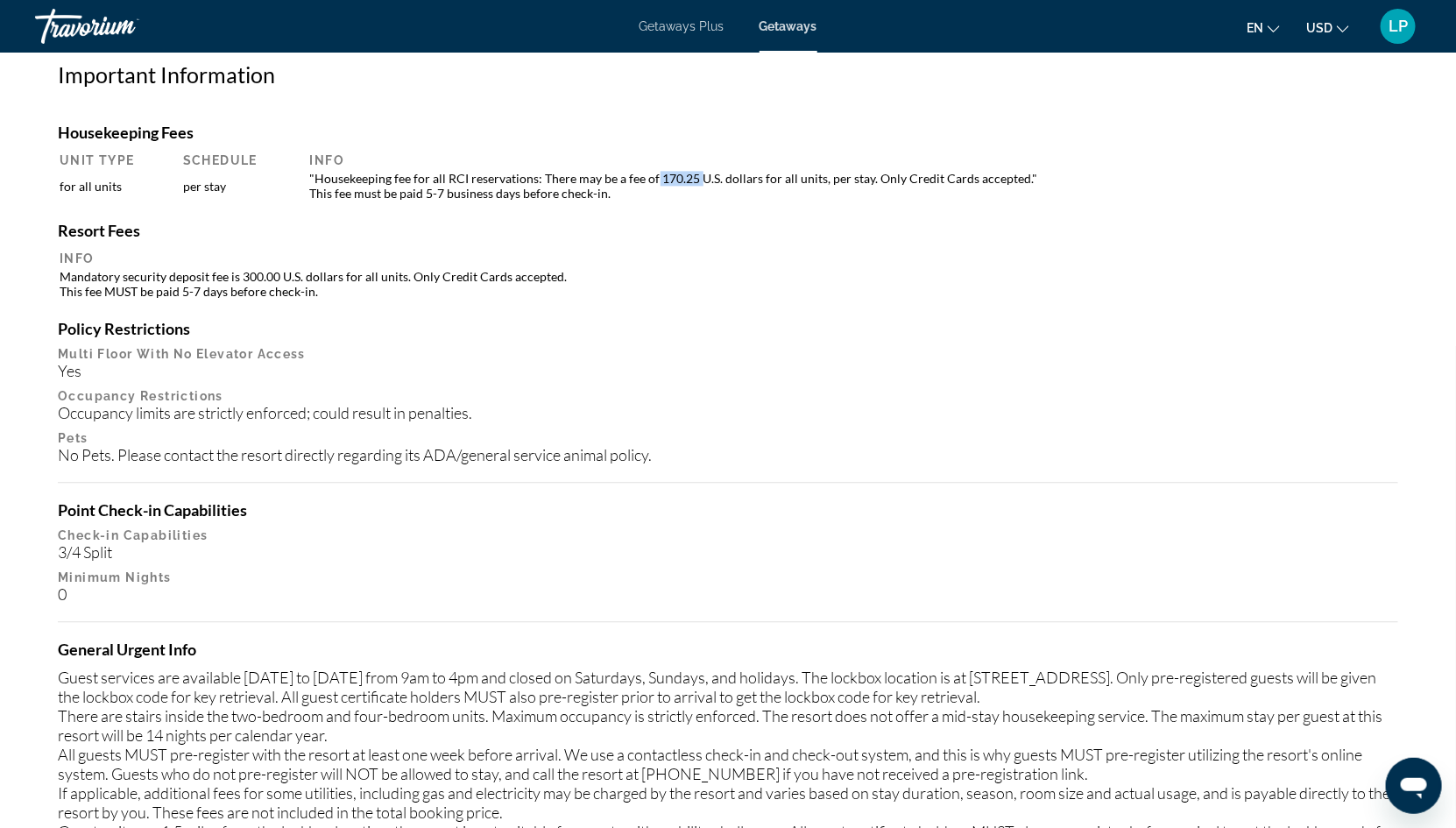
drag, startPoint x: 655, startPoint y: 179, endPoint x: 698, endPoint y: 177, distance: 43.0
click at [698, 177] on td ""Housekeeping fee for all RCI reservations: There may be a fee of 170.25 U.S. d…" at bounding box center [849, 186] width 1096 height 32
click at [709, 244] on div "Resort Fees Info Mandatory security deposit fee is 300.00 U.S. dollars for all …" at bounding box center [728, 260] width 1340 height 81
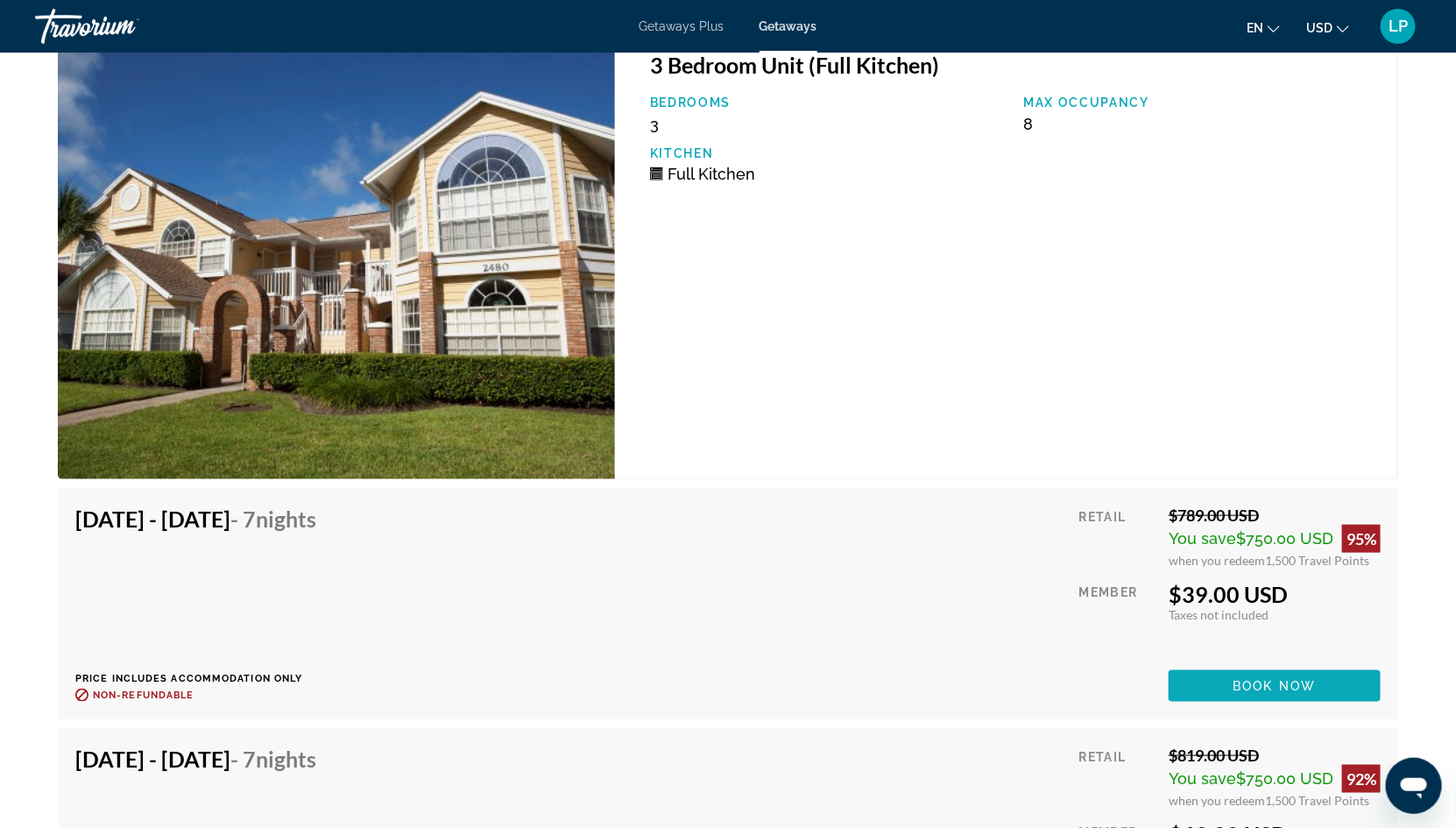
scroll to position [3460, 0]
click at [1247, 683] on span "Book now" at bounding box center [1275, 687] width 83 height 14
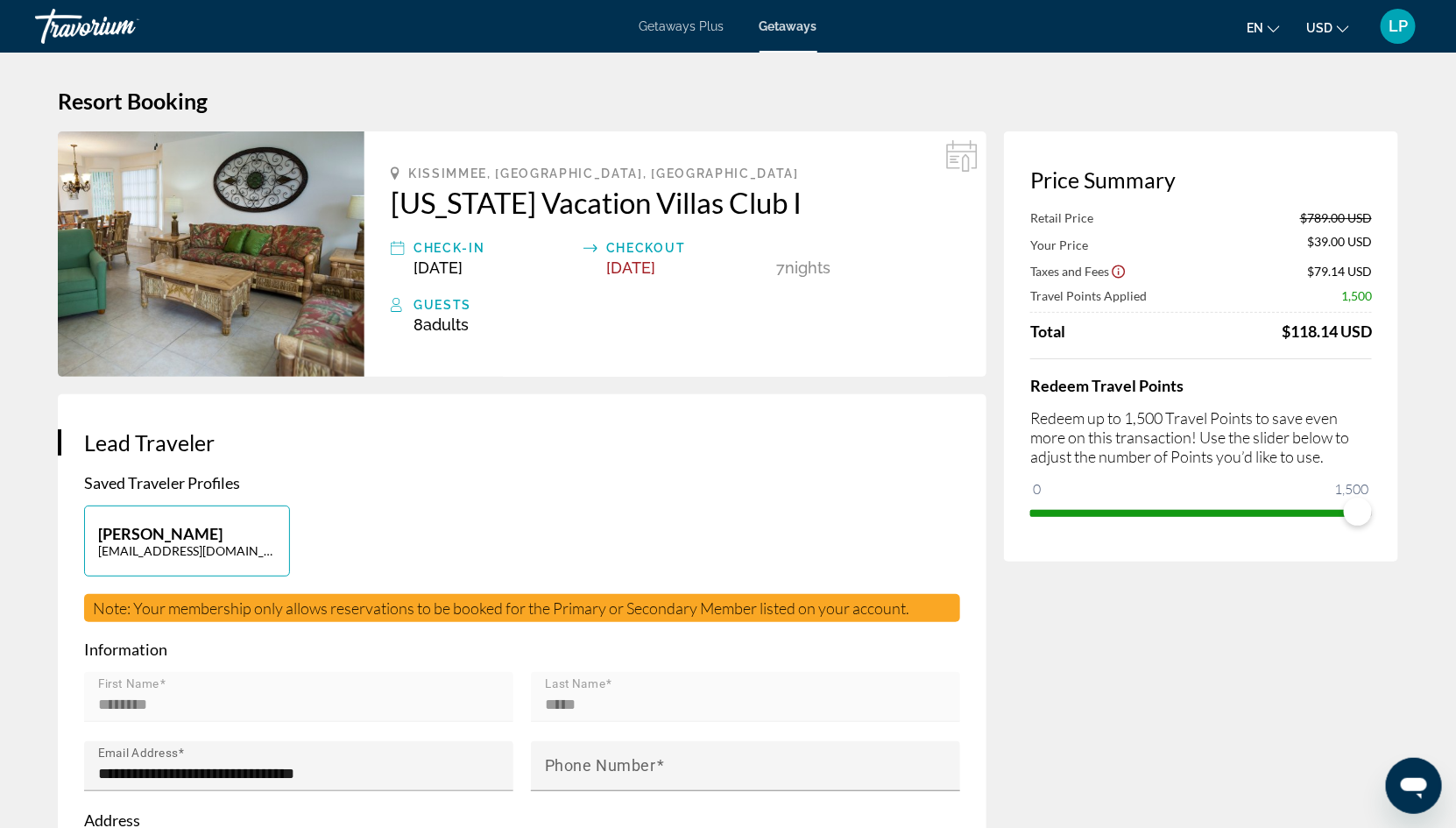
drag, startPoint x: 1275, startPoint y: 334, endPoint x: 1371, endPoint y: 328, distance: 96.2
click at [1371, 328] on div "Price Summary Retail Price $789.00 USD Your Price $39.00 USD Taxes and Fees $79…" at bounding box center [1201, 346] width 394 height 430
click at [1374, 328] on div "Price Summary Retail Price $789.00 USD Your Price $39.00 USD Taxes and Fees $79…" at bounding box center [1201, 346] width 394 height 430
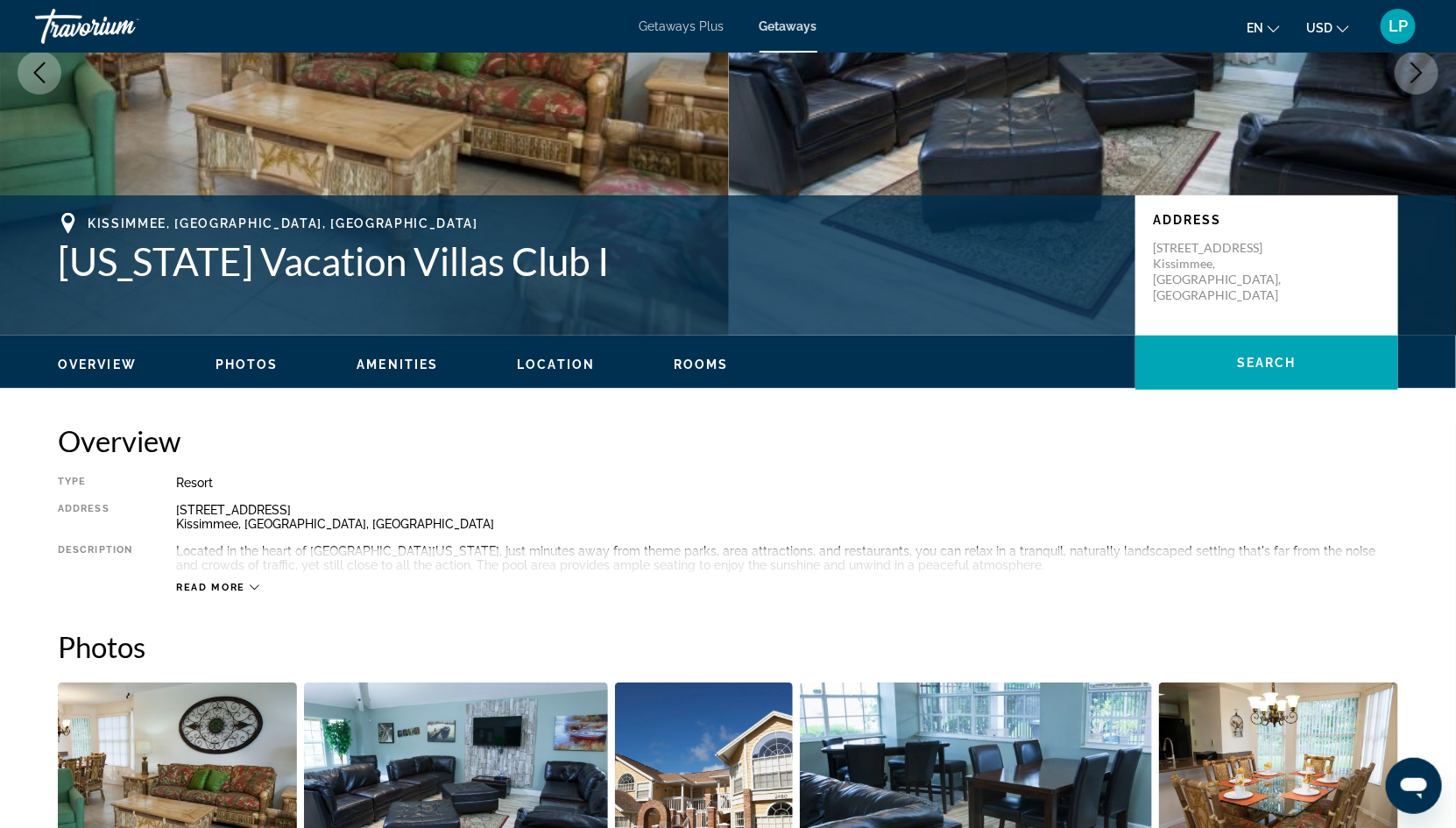
scroll to position [396, 0]
